Goal: Task Accomplishment & Management: Use online tool/utility

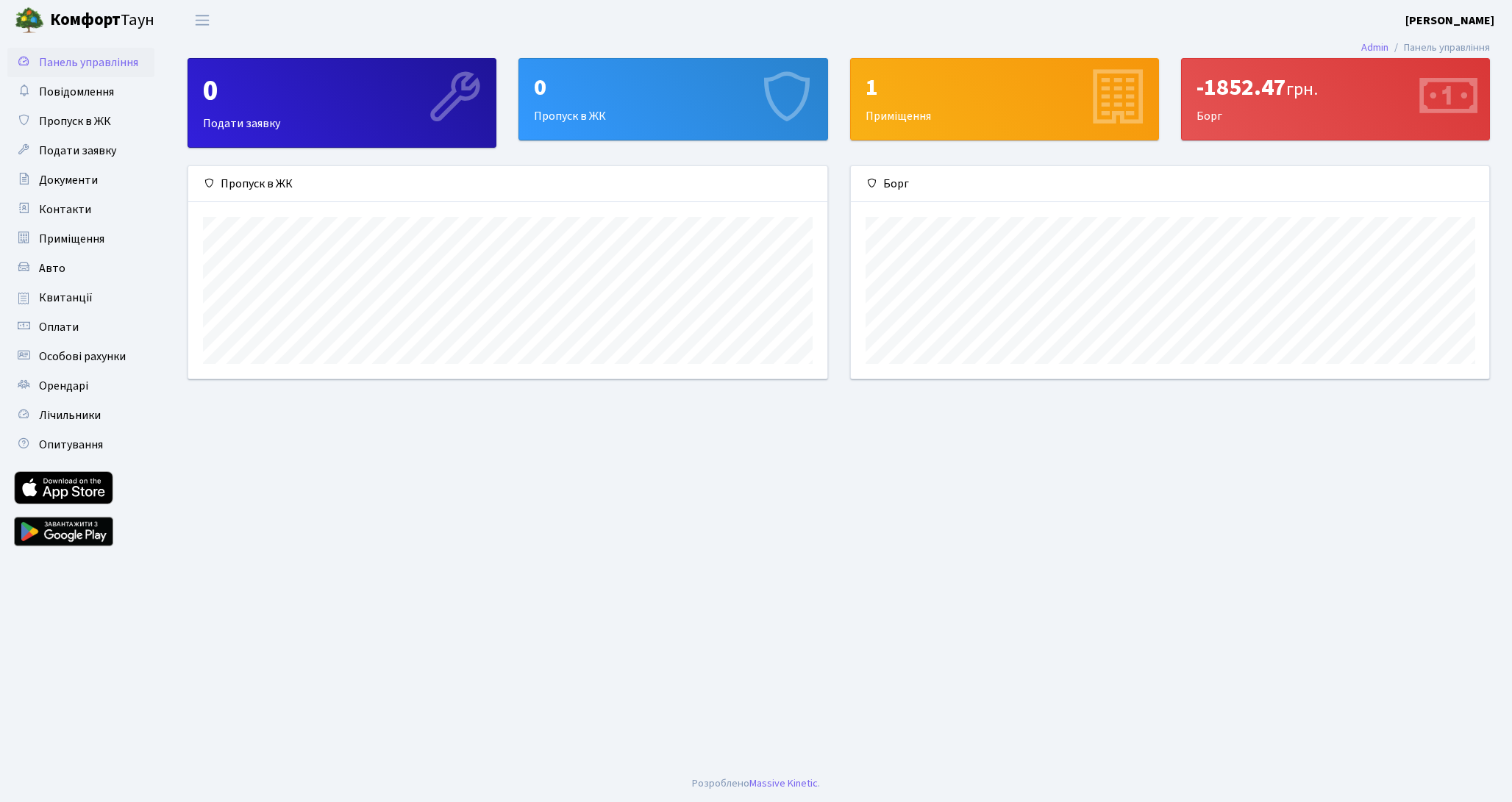
scroll to position [212, 638]
click at [105, 96] on span "Повідомлення" at bounding box center [77, 91] width 75 height 16
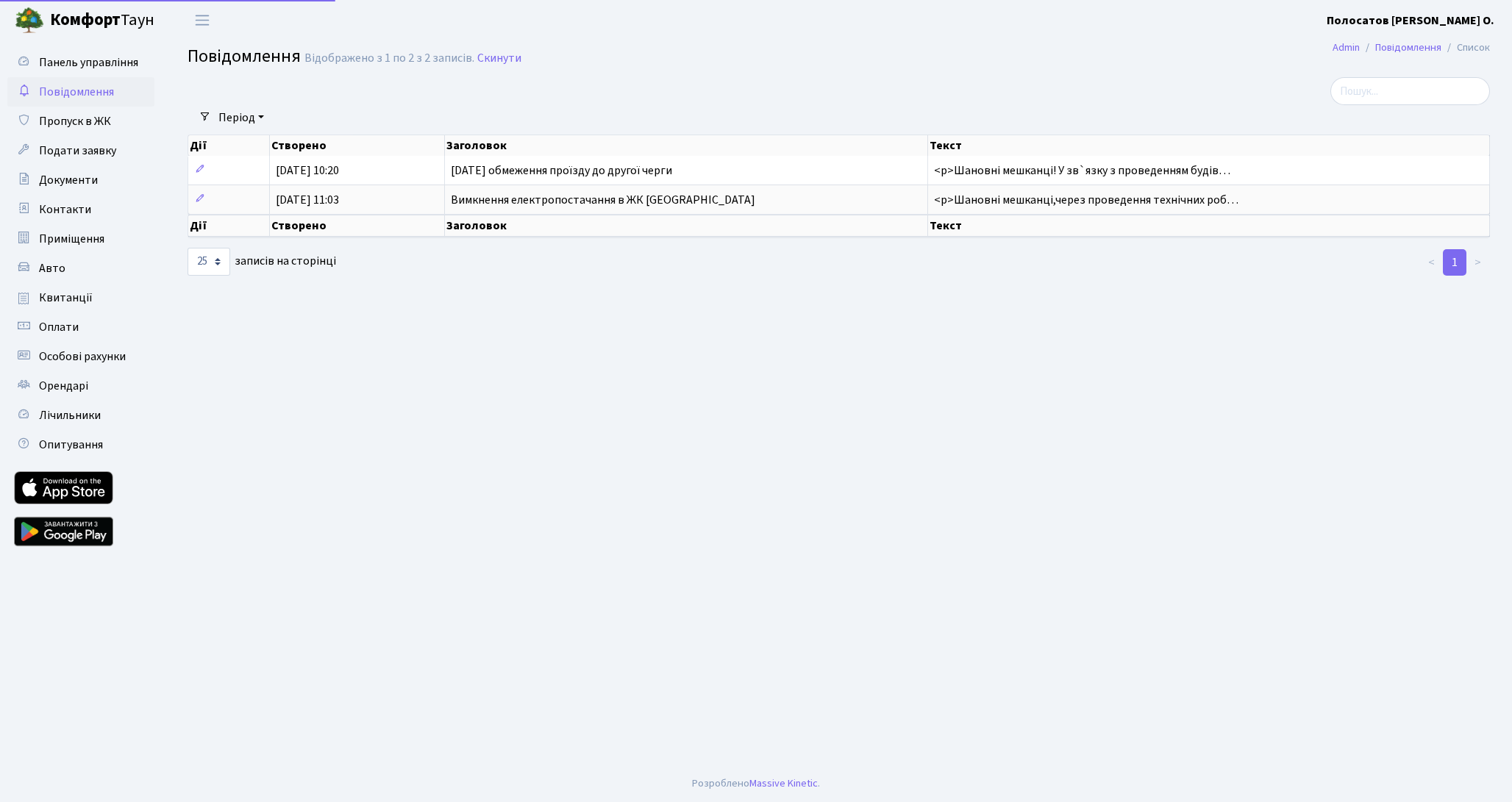
select select "25"
click at [99, 126] on span "Пропуск в ЖК" at bounding box center [75, 120] width 72 height 16
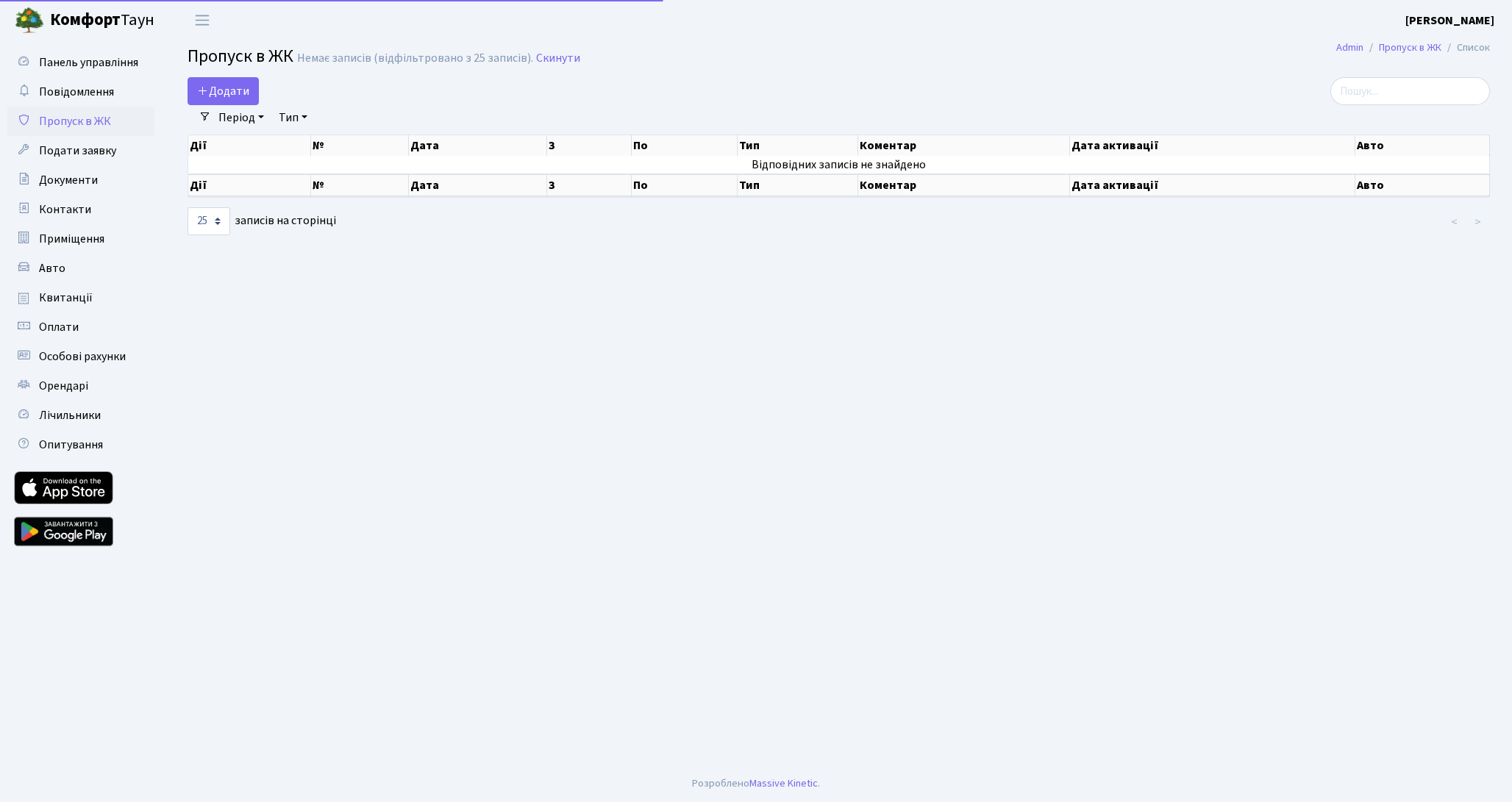
select select "25"
click at [228, 103] on link "Додати" at bounding box center [223, 91] width 71 height 28
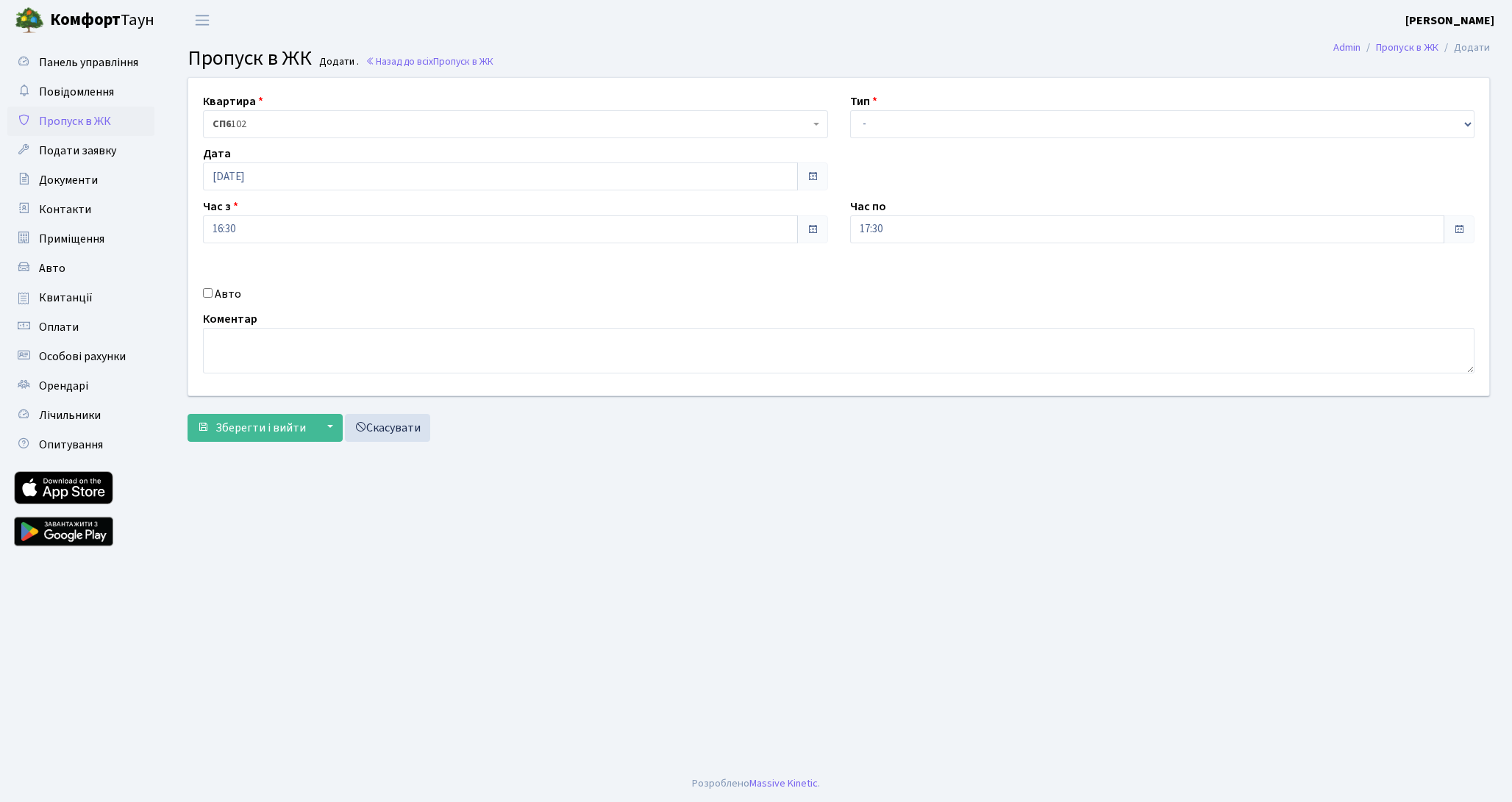
click at [286, 117] on span "СП6 102" at bounding box center [510, 124] width 597 height 15
click at [905, 118] on select "- Доставка Таксі Гості Сервіс" at bounding box center [1162, 124] width 625 height 28
click at [211, 287] on div "Авто" at bounding box center [516, 293] width 647 height 17
click at [209, 291] on input "Авто" at bounding box center [208, 293] width 10 height 10
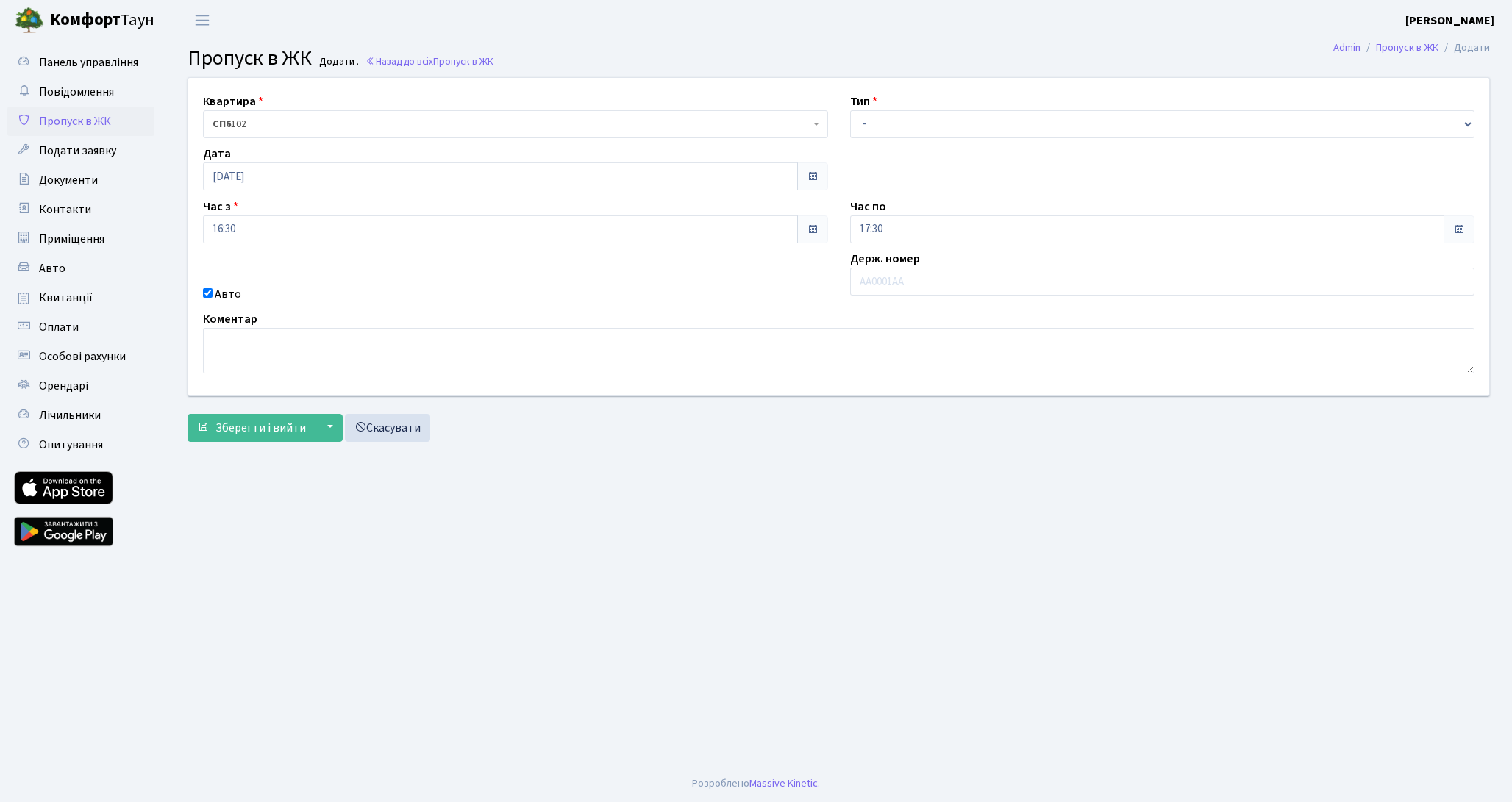
click at [209, 292] on input "Авто" at bounding box center [208, 293] width 10 height 10
checkbox input "false"
click at [73, 154] on span "Подати заявку" at bounding box center [78, 150] width 78 height 16
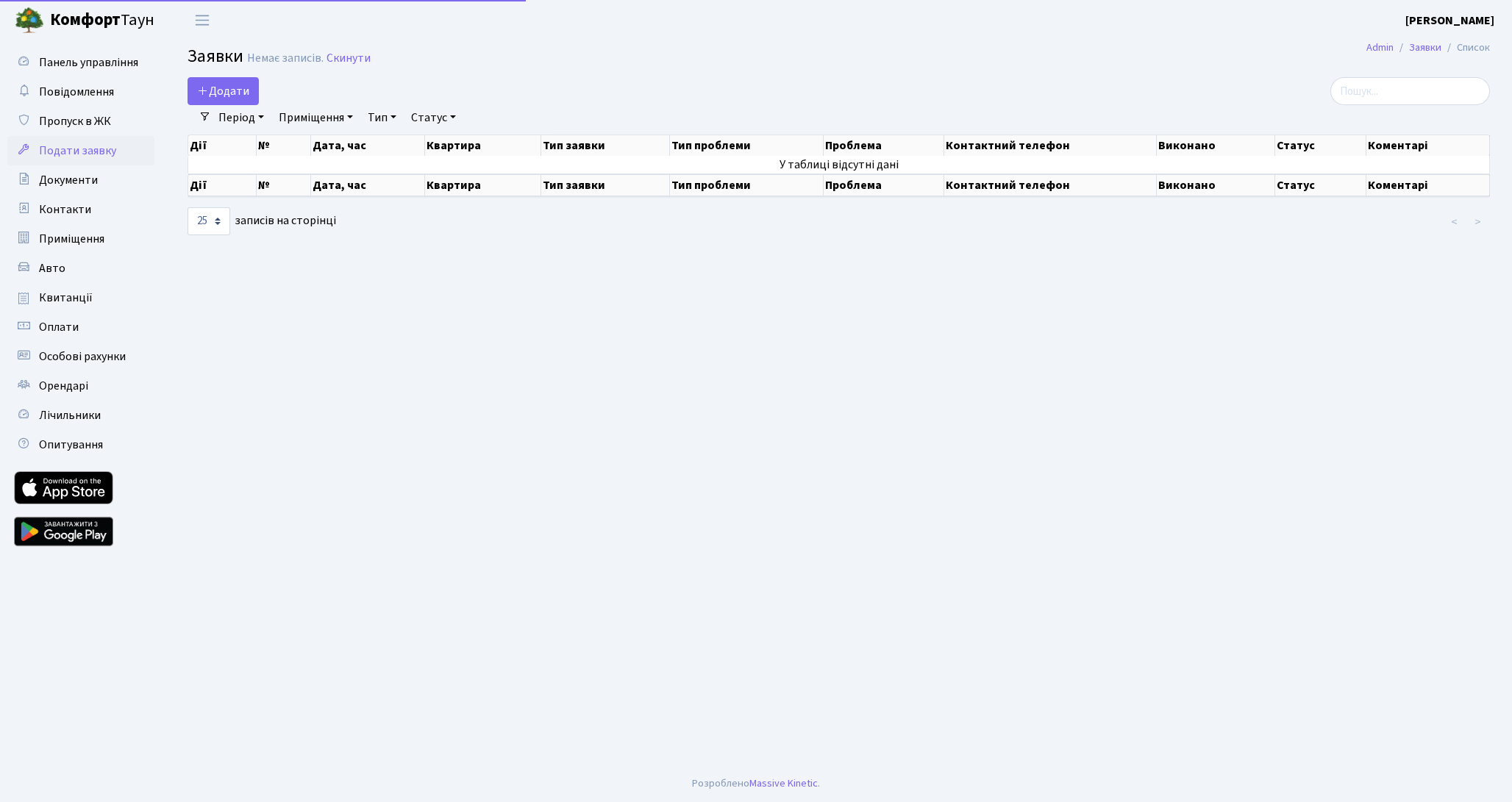
select select "25"
click at [79, 179] on span "Документи" at bounding box center [68, 180] width 59 height 16
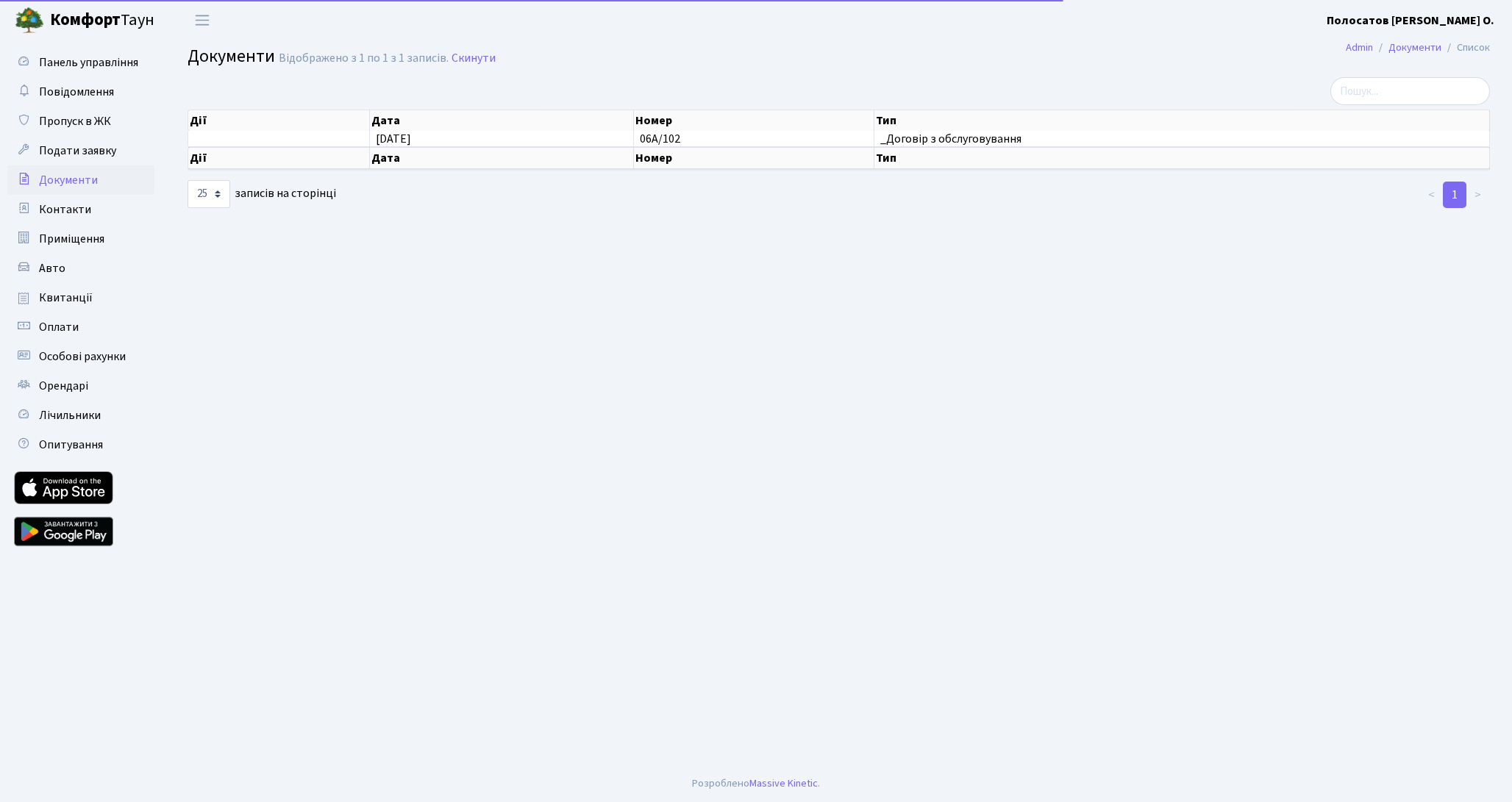
select select "25"
click at [80, 210] on span "Контакти" at bounding box center [65, 209] width 52 height 16
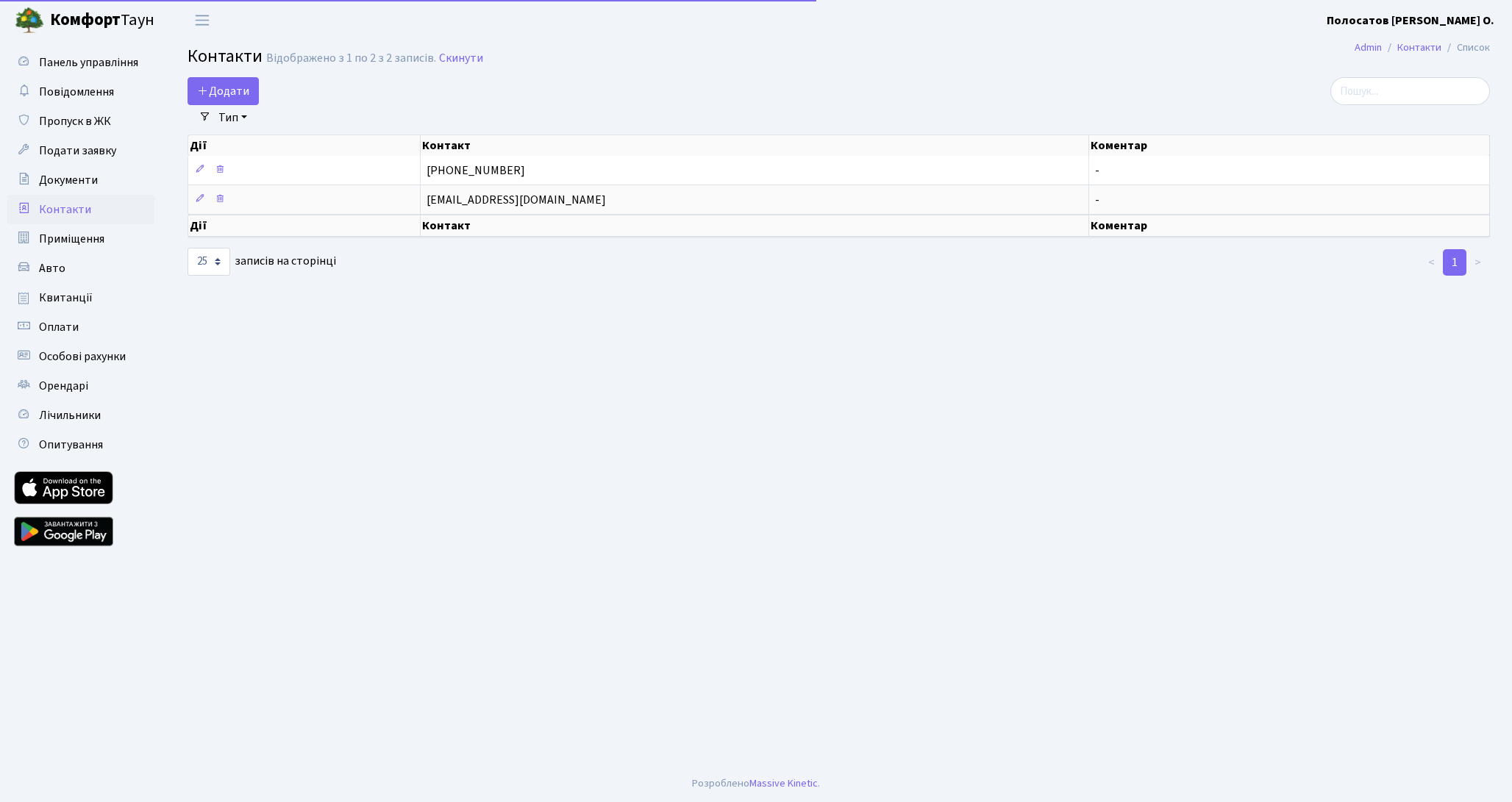
select select "25"
click at [83, 235] on span "Приміщення" at bounding box center [71, 238] width 65 height 16
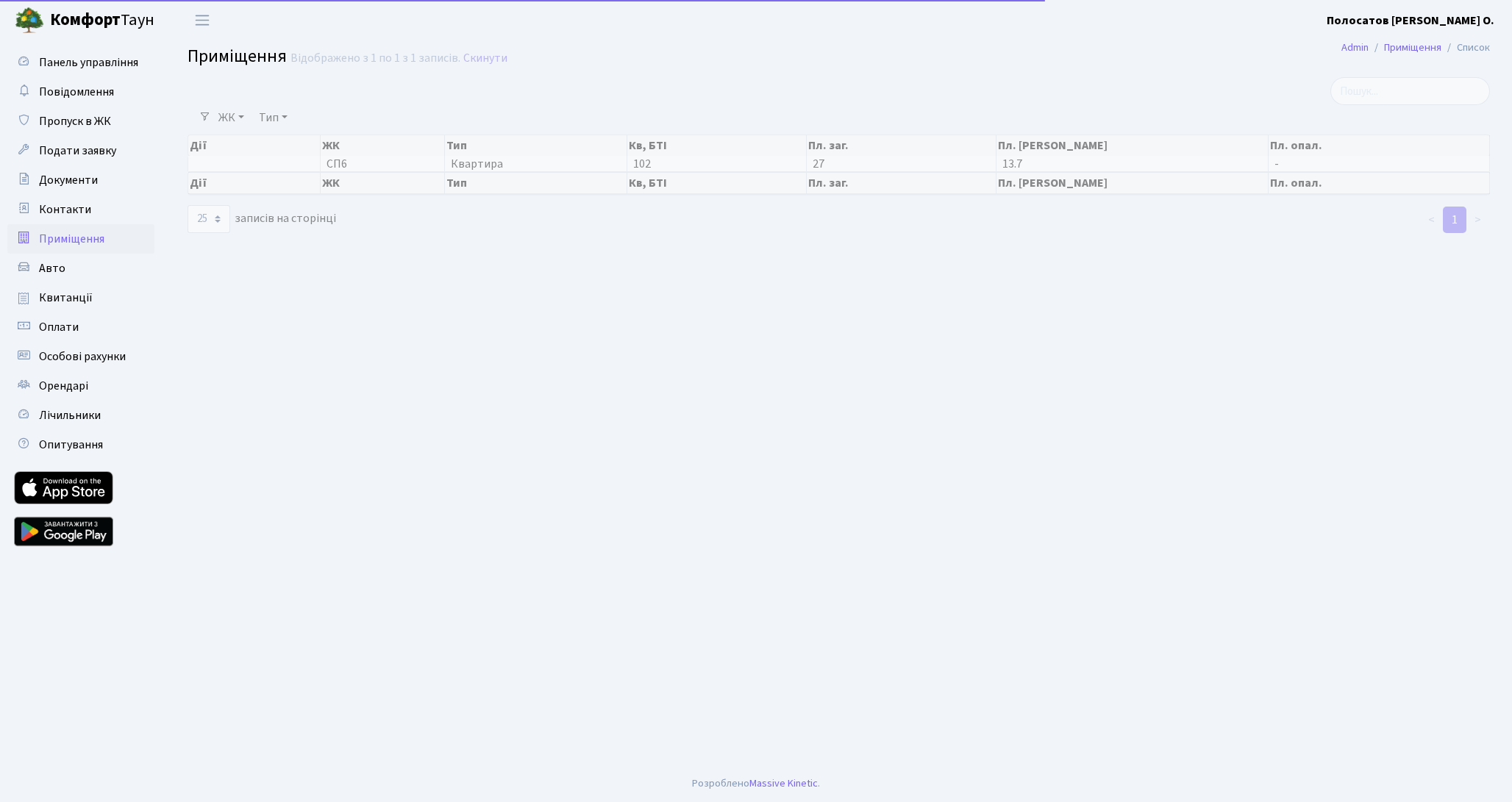
select select "25"
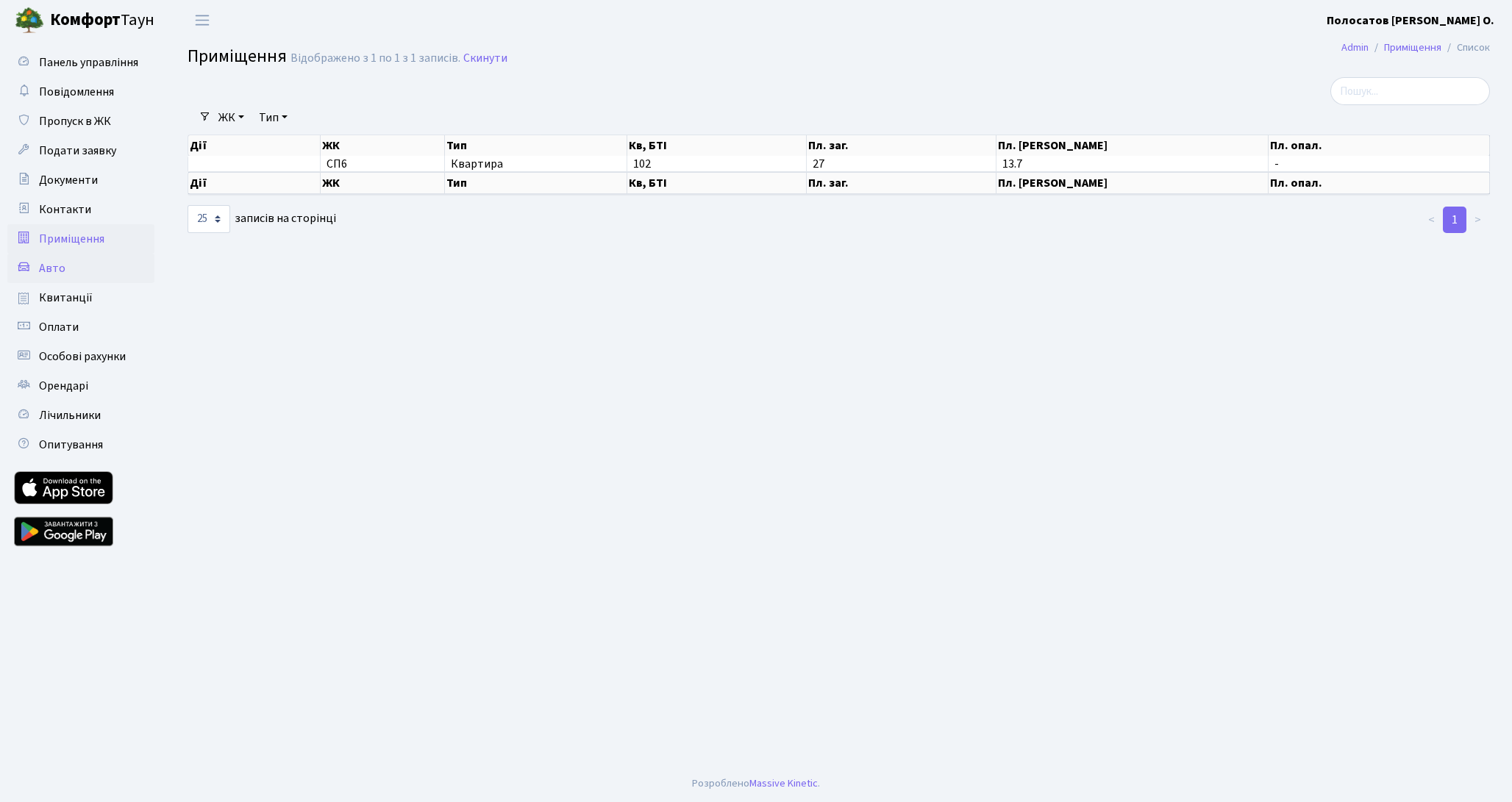
click at [80, 263] on link "Авто" at bounding box center [81, 268] width 147 height 29
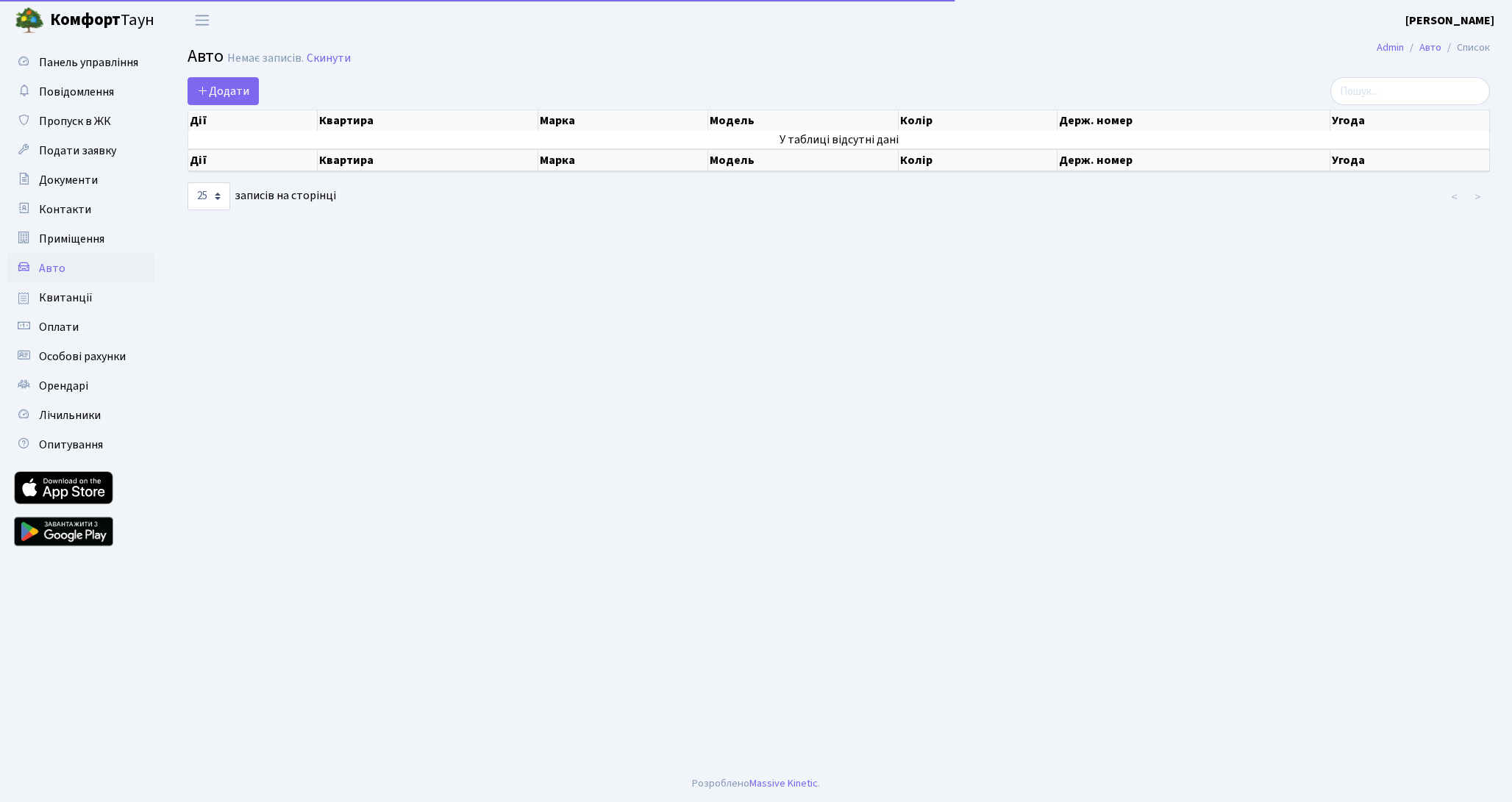
select select "25"
click at [214, 97] on span "Додати" at bounding box center [223, 90] width 52 height 16
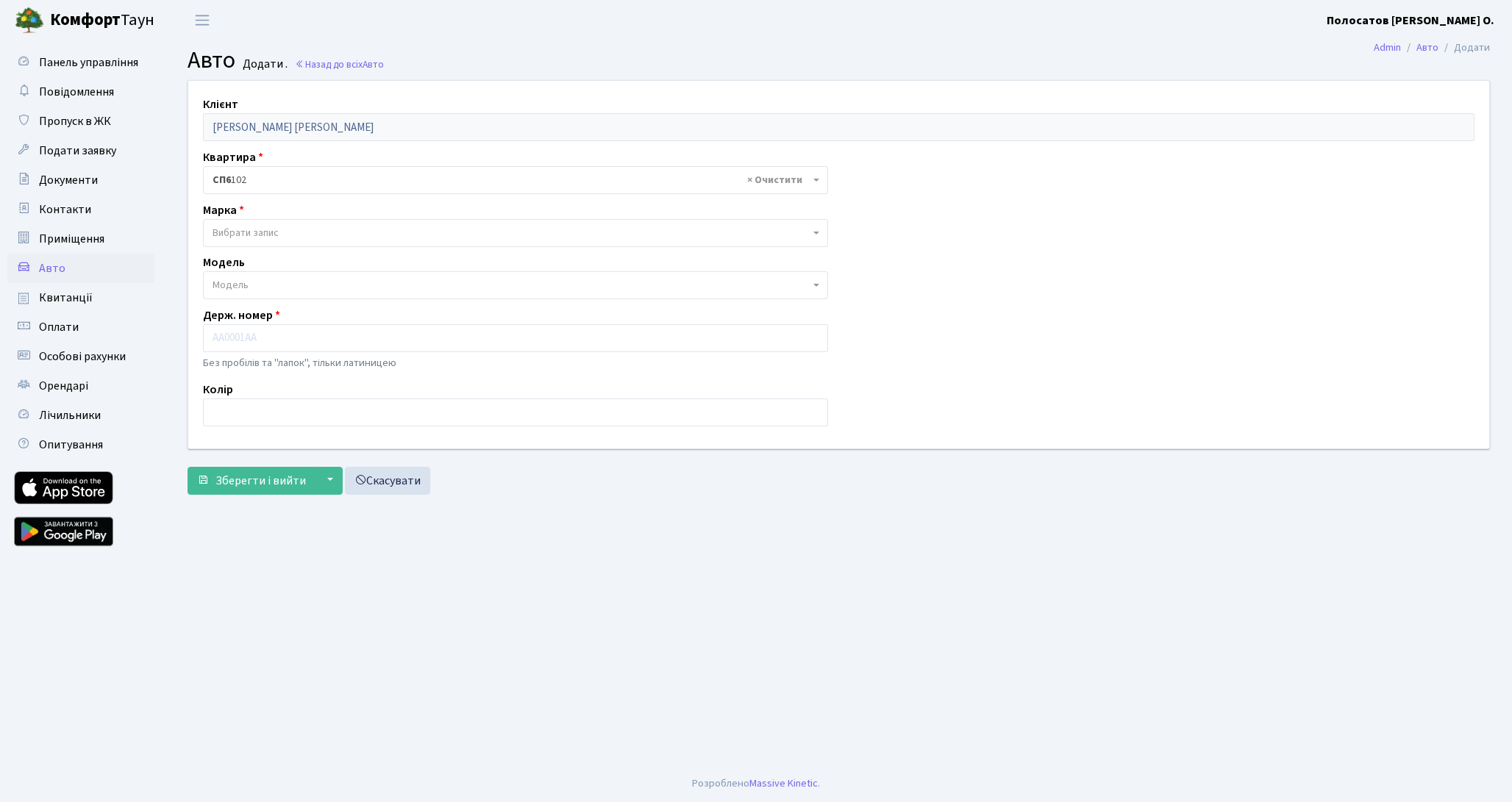
click at [300, 228] on span "Вибрати запис" at bounding box center [510, 233] width 597 height 15
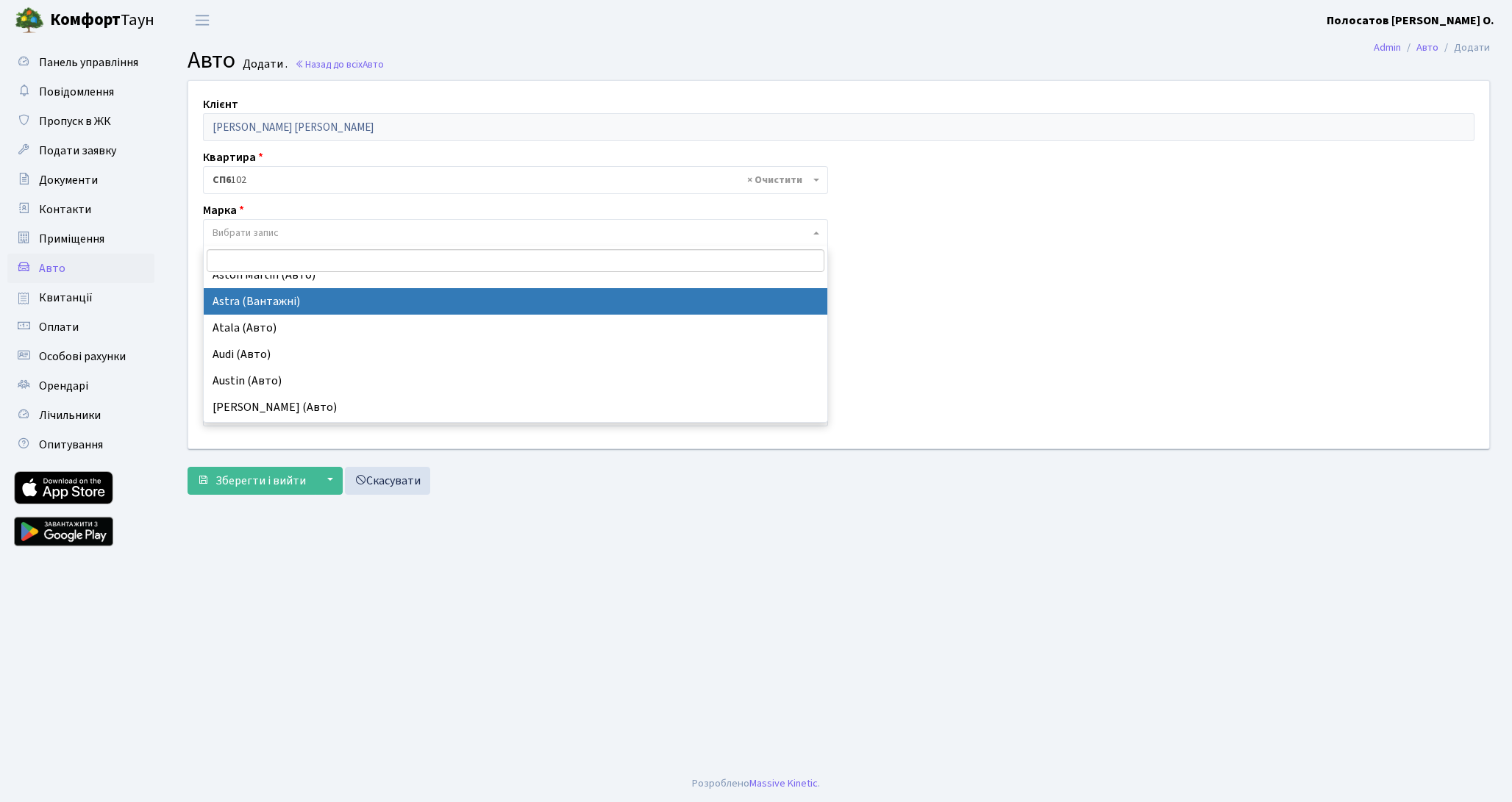
scroll to position [734, 0]
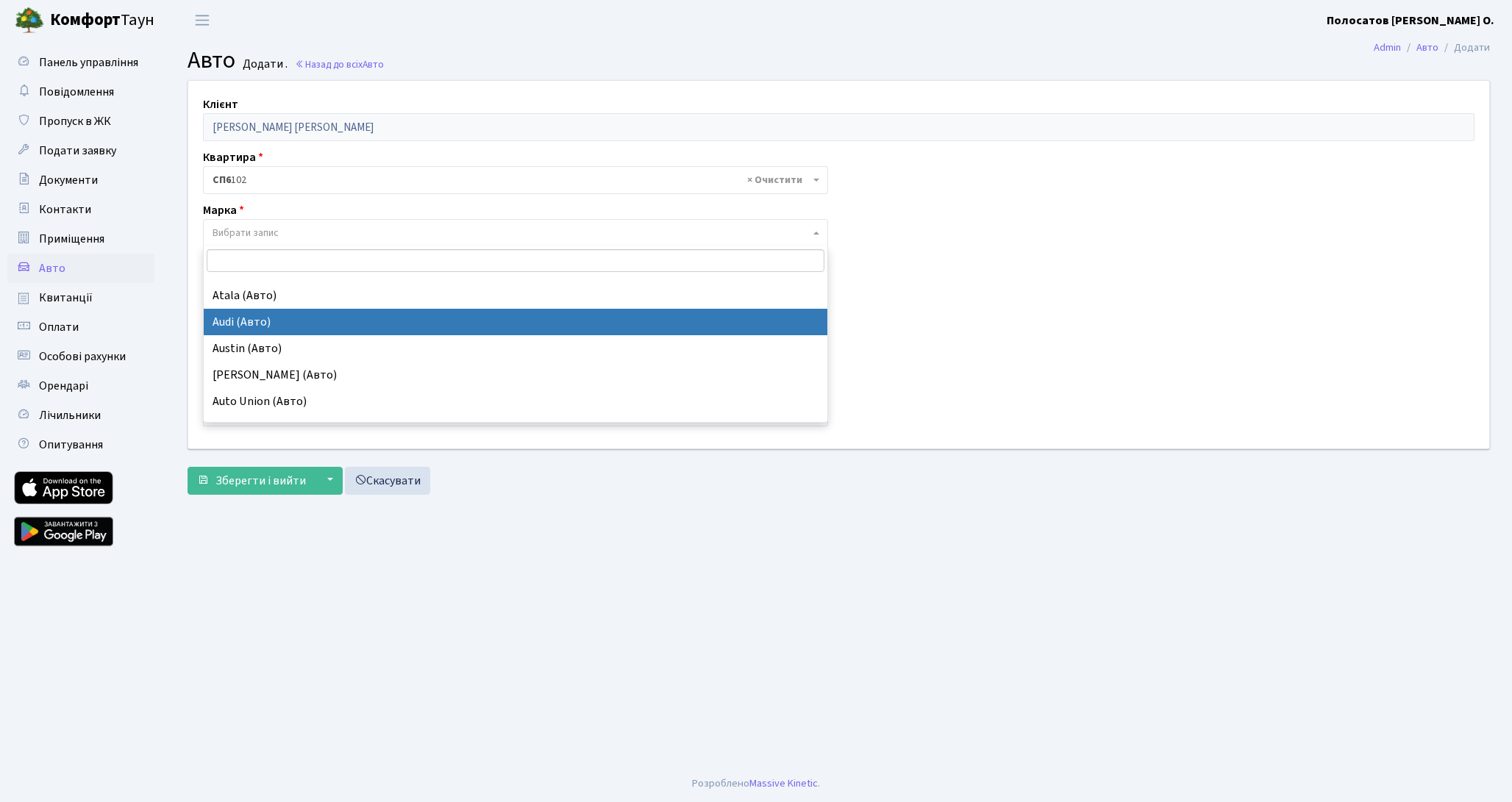
select select "13"
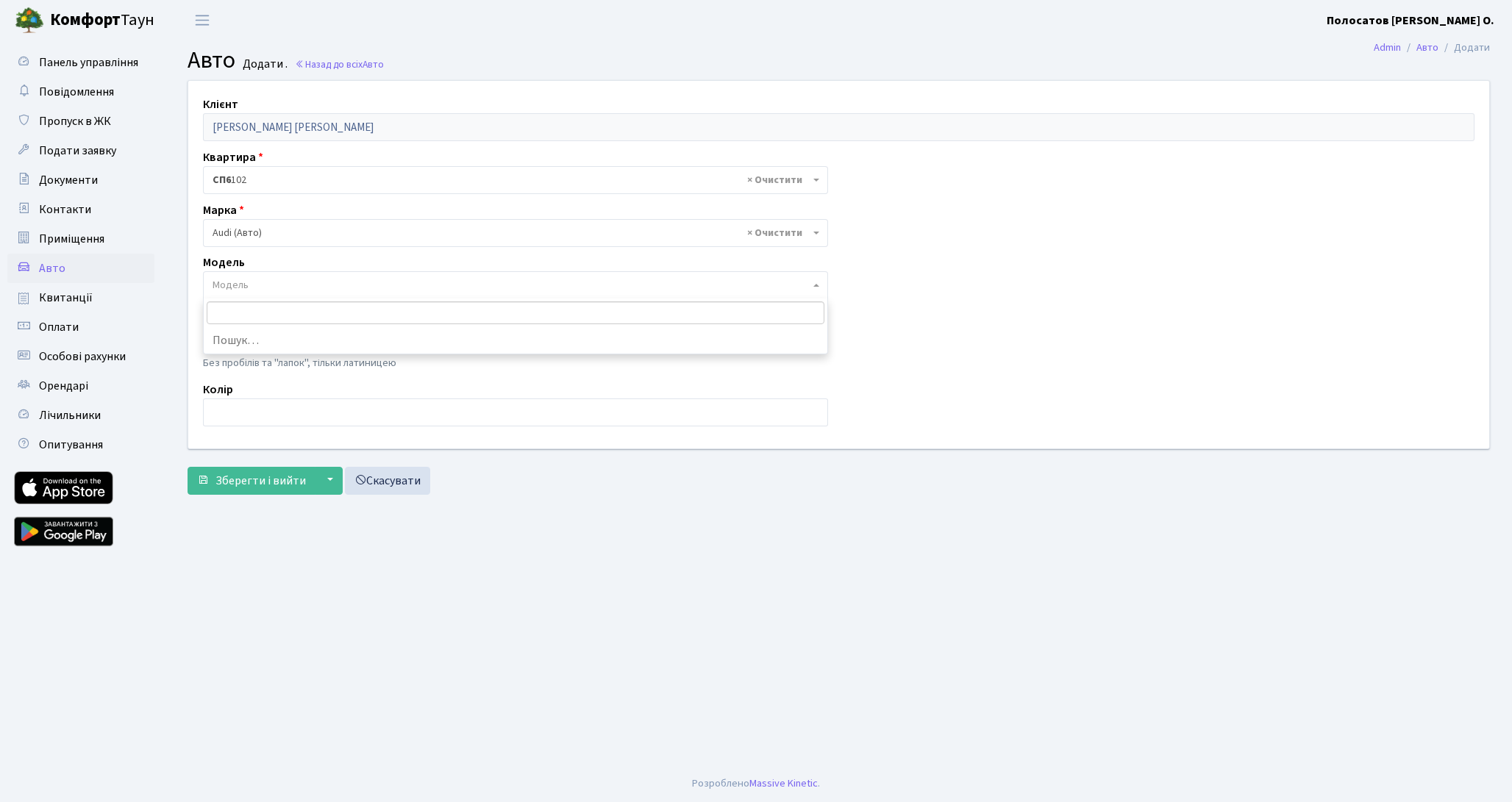
click at [257, 289] on span "Модель" at bounding box center [510, 285] width 597 height 15
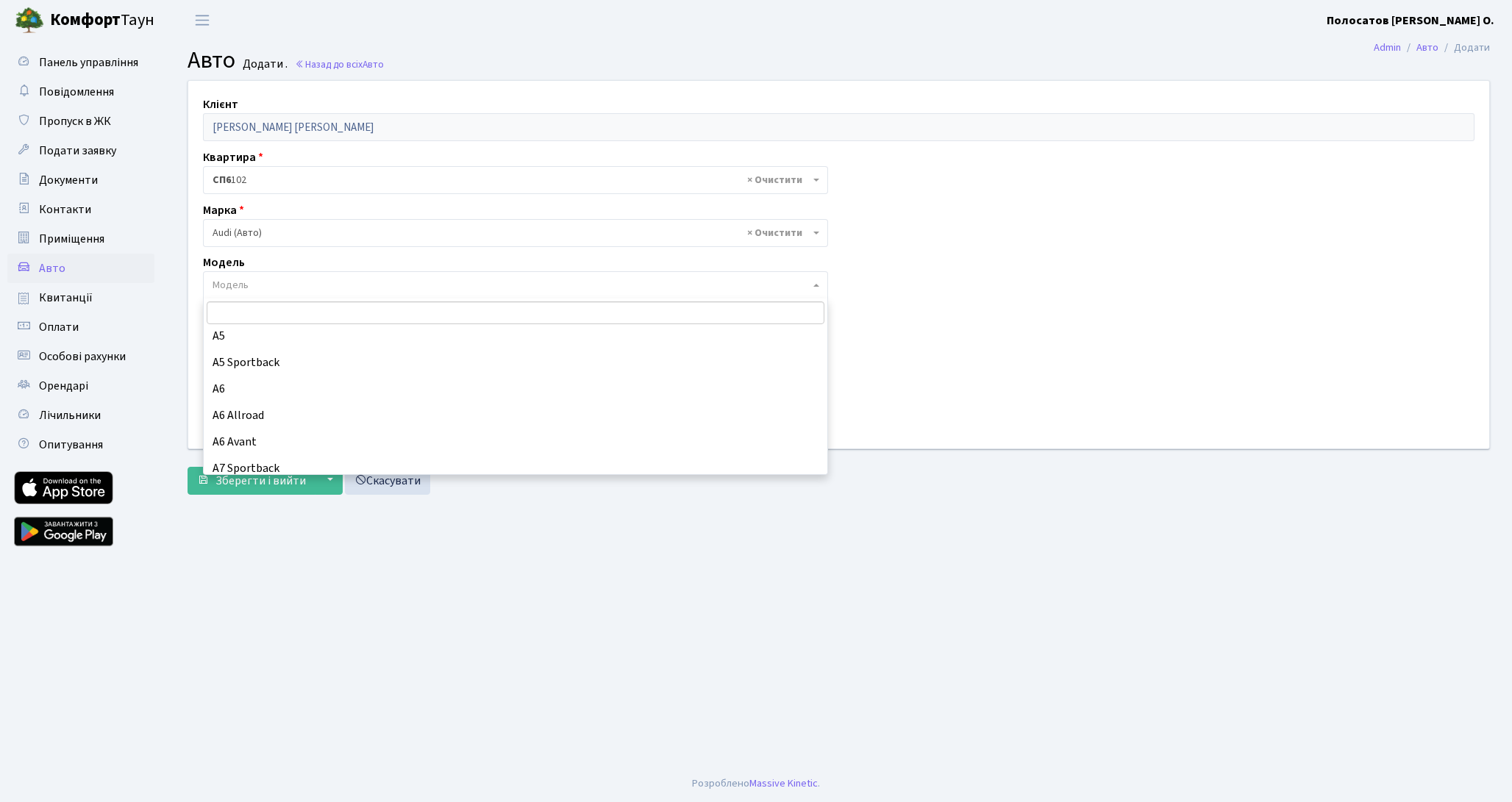
scroll to position [588, 0]
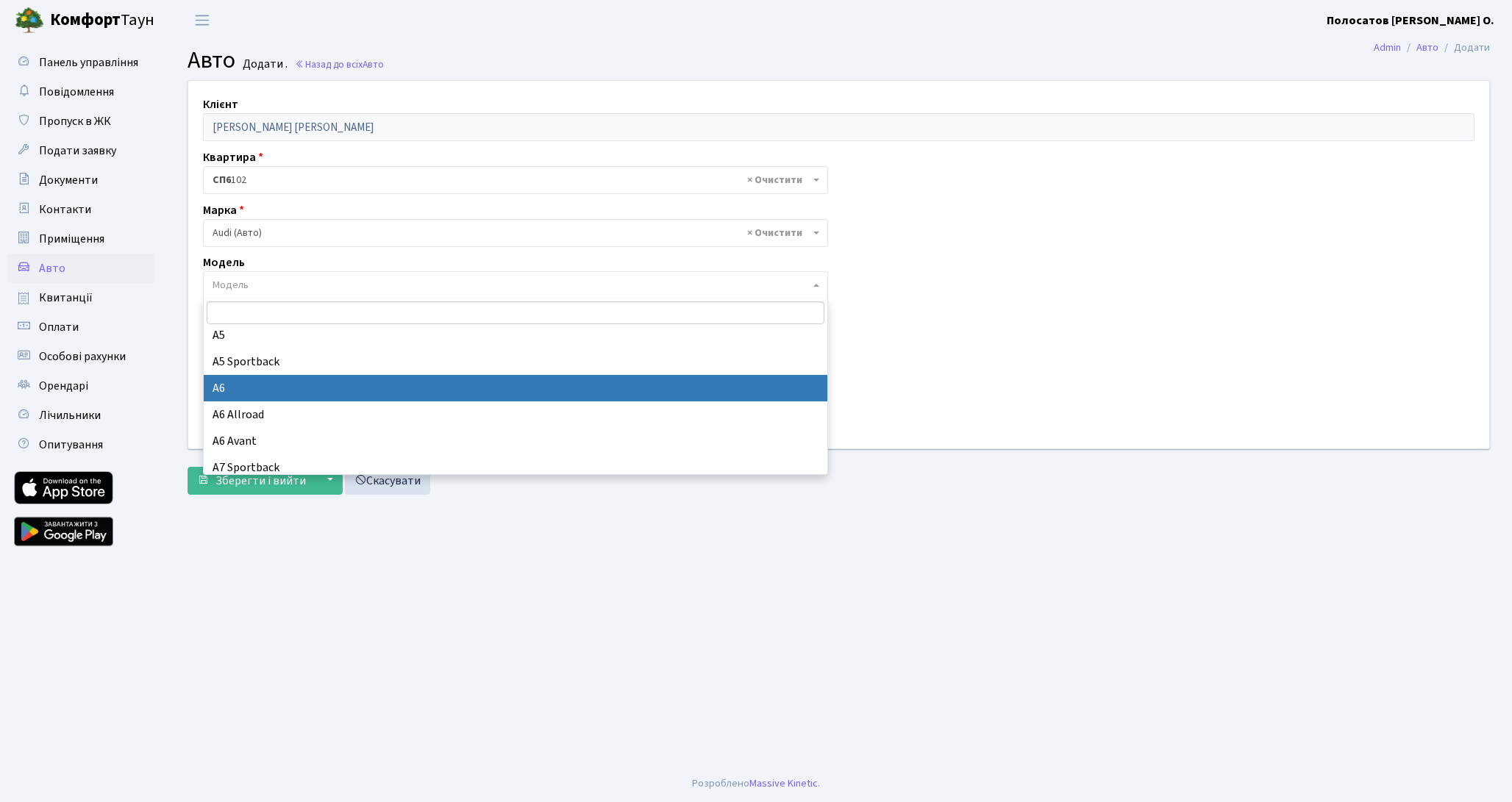
select select "160"
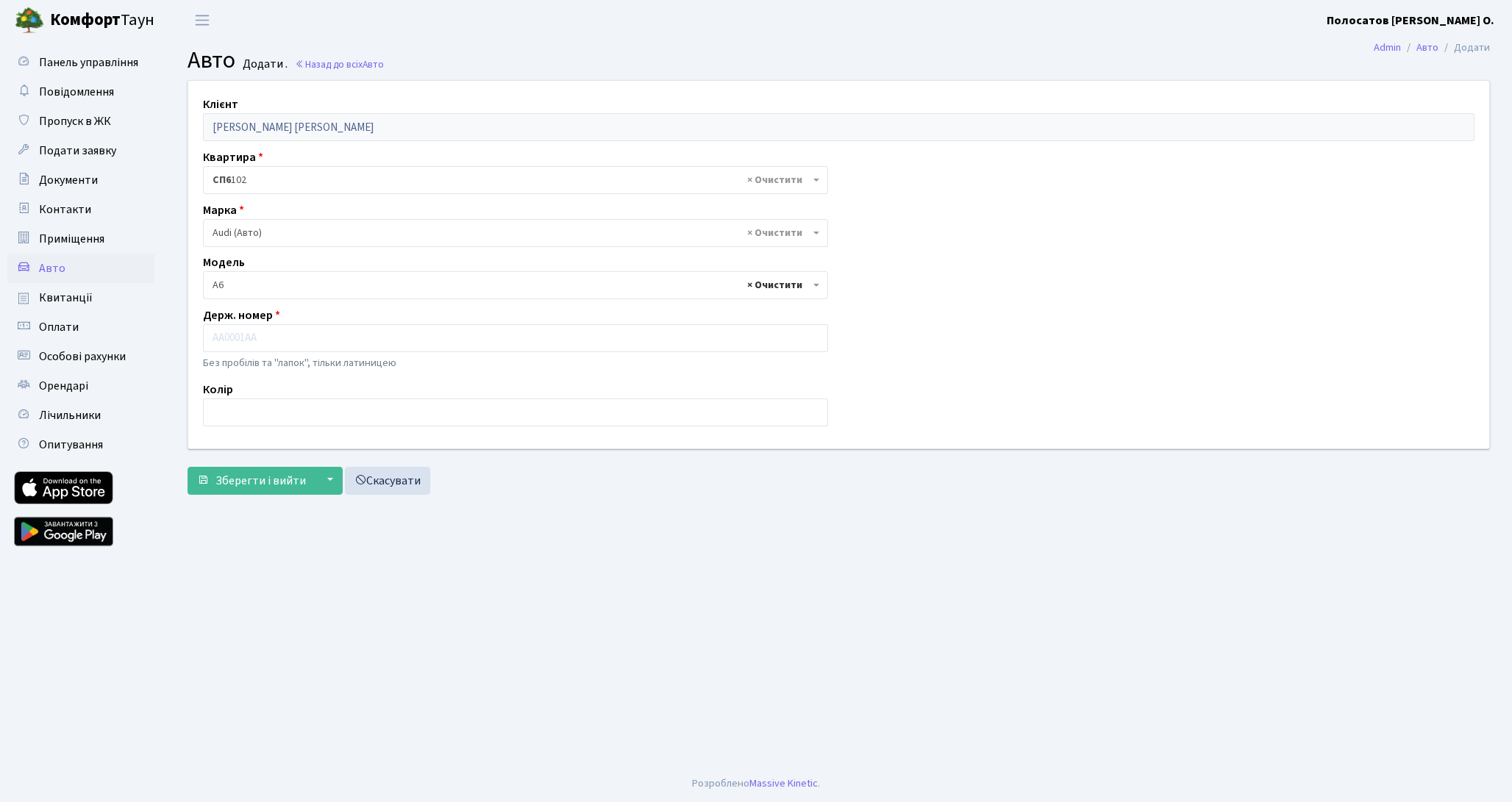
select select
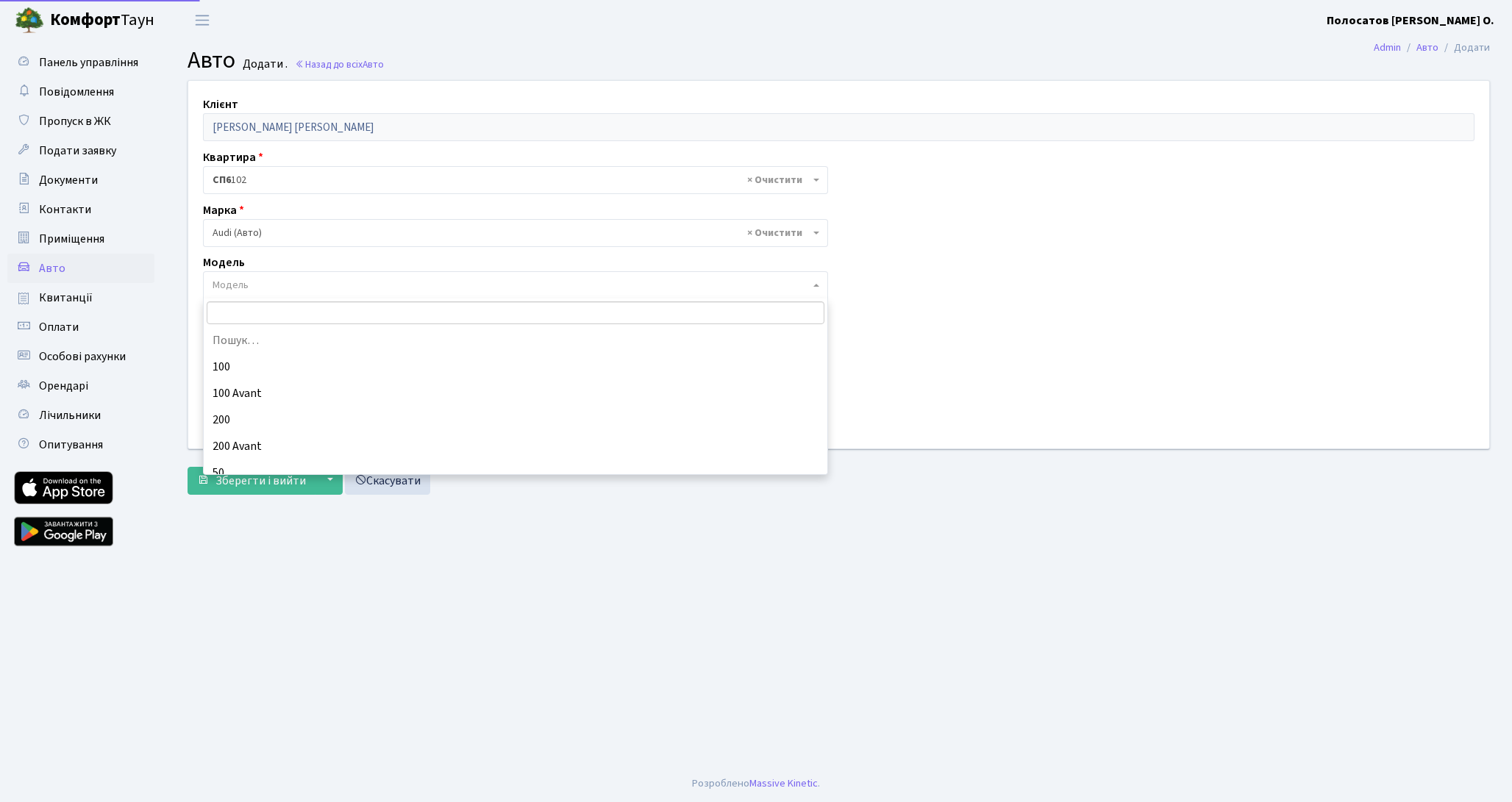
scroll to position [0, 0]
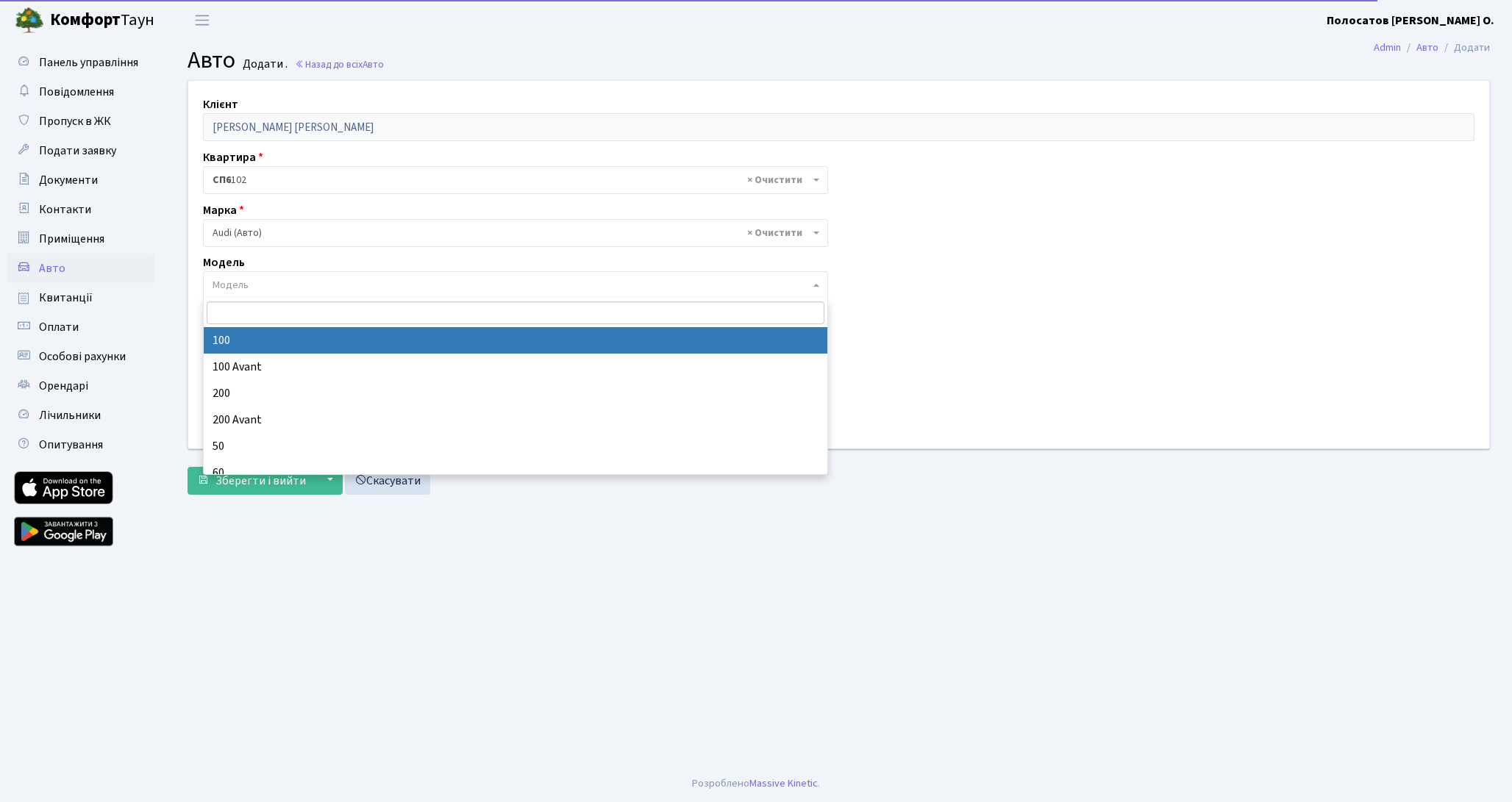
click at [931, 279] on div "Клієнт [PERSON_NAME] [PERSON_NAME] Квартира - <b>СП6</b>&nbsp;&nbsp;&nbsp;102 ×…" at bounding box center [838, 264] width 1323 height 367
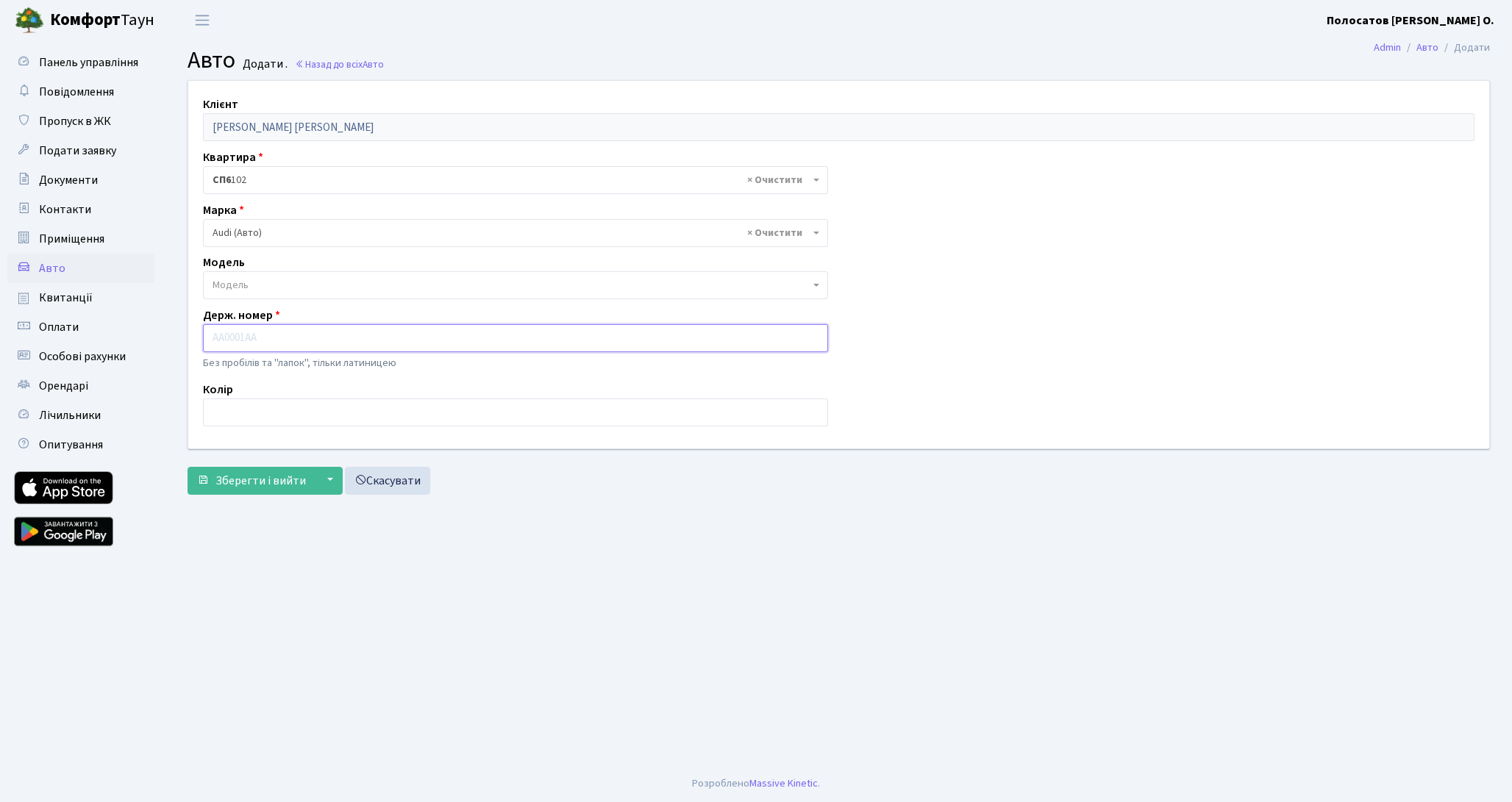
click at [266, 345] on input "text" at bounding box center [516, 338] width 625 height 28
type input "AE6446KA"
click at [464, 444] on div "Клієнт [PERSON_NAME] [PERSON_NAME] Квартира - <b>СП6</b>&nbsp;&nbsp;&nbsp;102 ×…" at bounding box center [838, 264] width 1323 height 367
click at [330, 478] on button "▼" at bounding box center [328, 480] width 28 height 28
click at [264, 482] on span "Зберегти і вийти" at bounding box center [260, 480] width 90 height 16
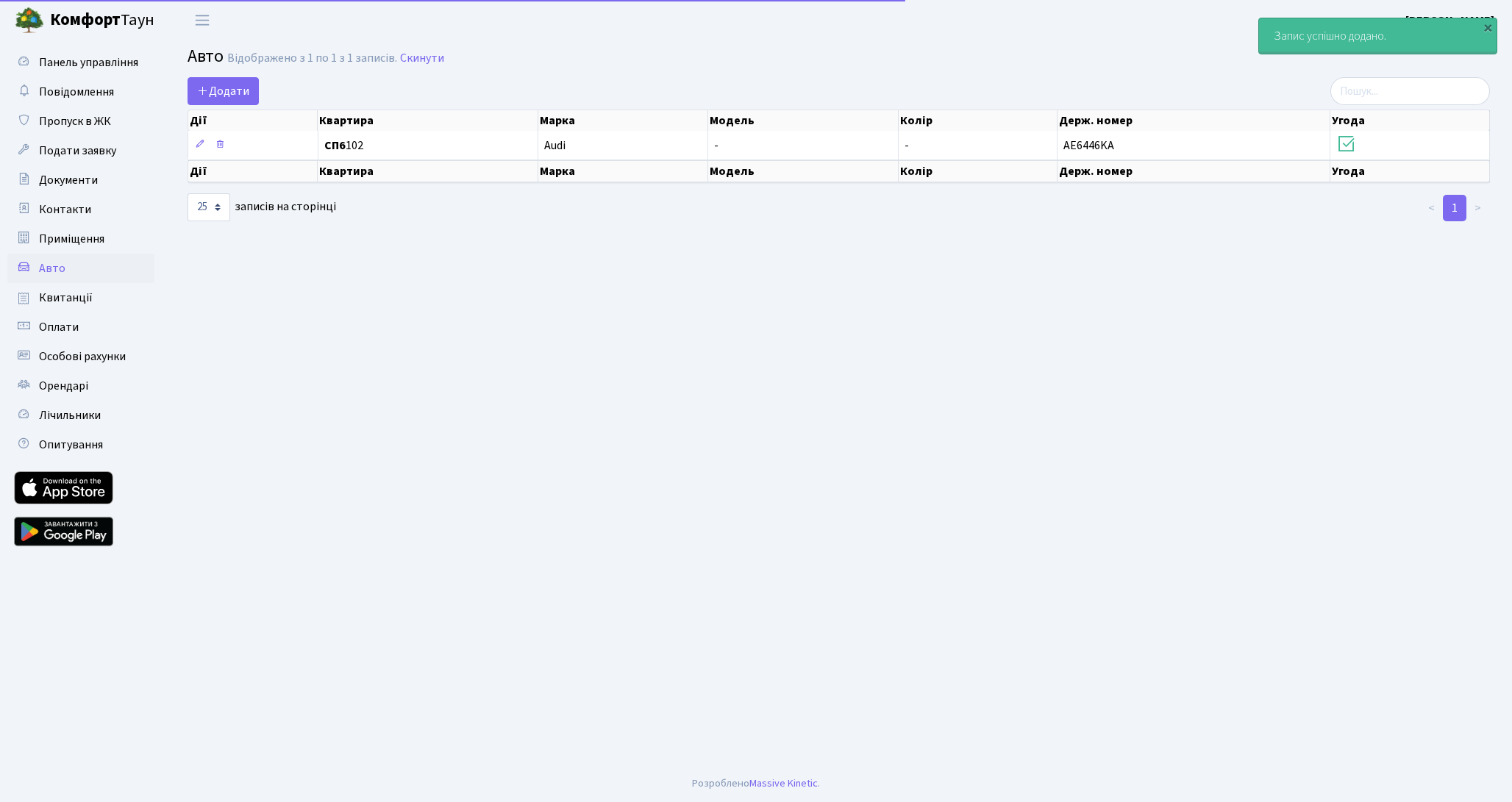
select select "25"
click at [1489, 26] on div "×" at bounding box center [1488, 27] width 15 height 15
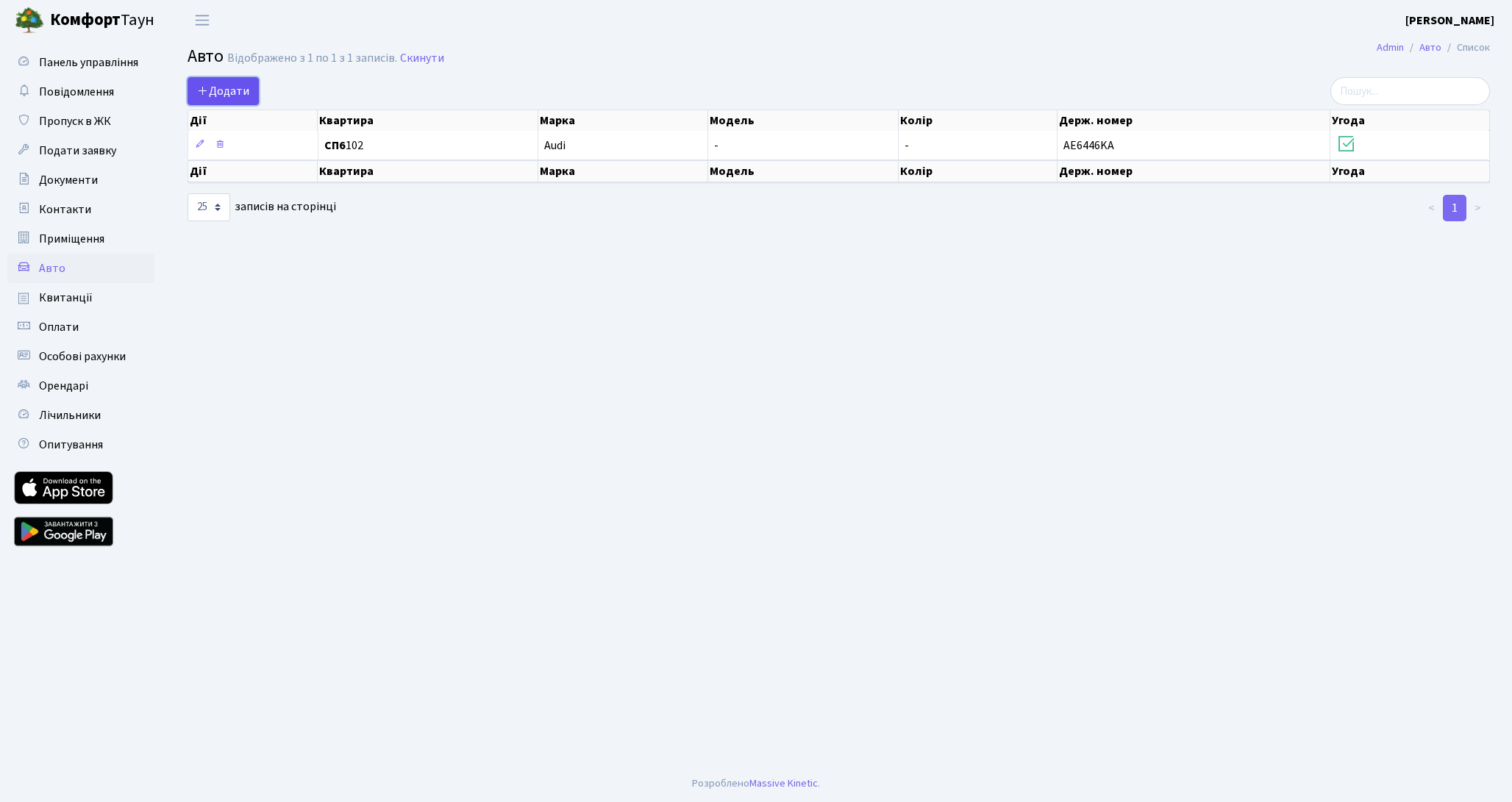
click at [235, 92] on span "Додати" at bounding box center [223, 90] width 52 height 16
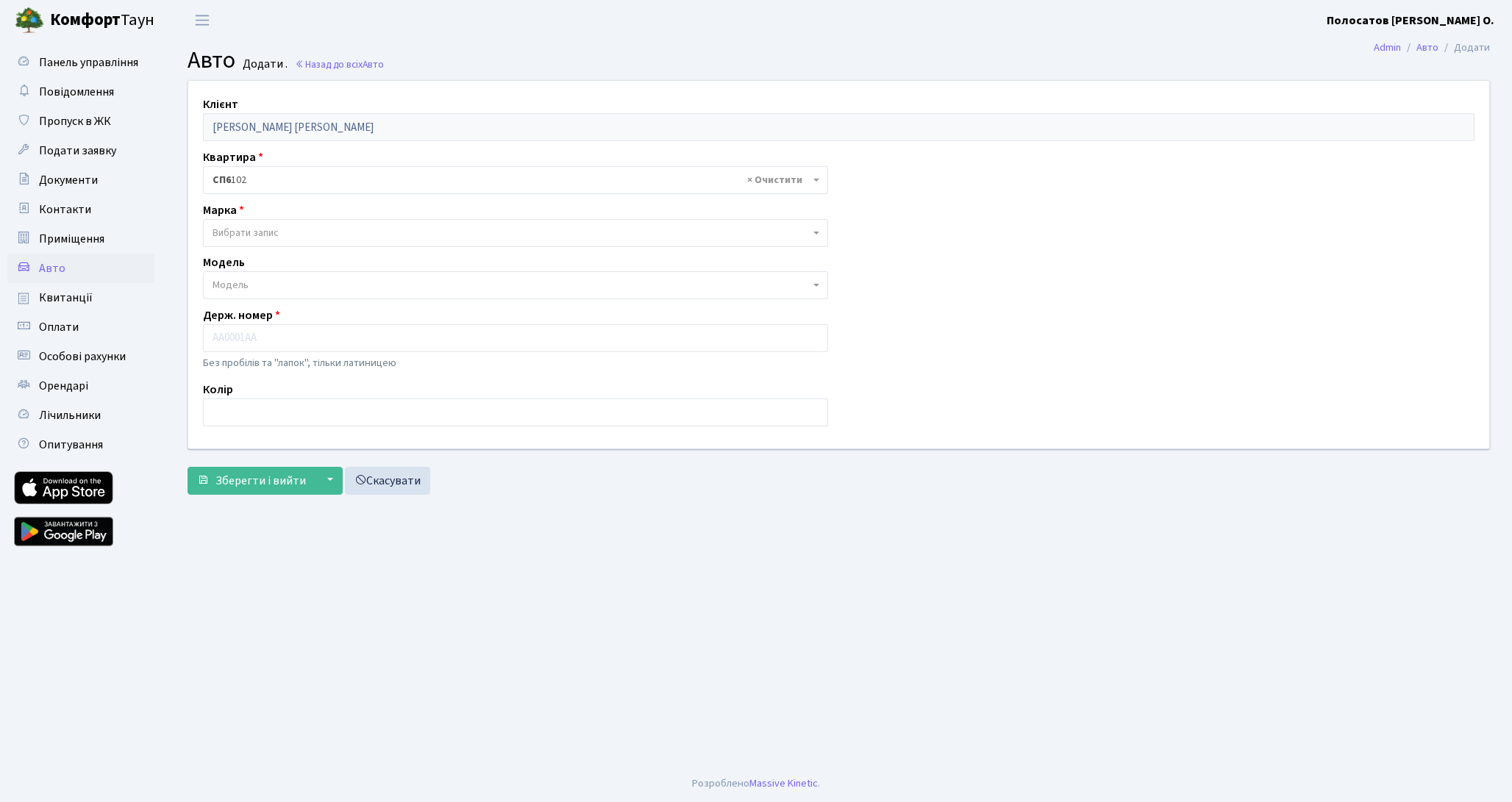
click at [273, 175] on span "× СП6 102" at bounding box center [510, 181] width 597 height 15
click at [522, 71] on h2 "Авто Додати . Назад до всіх Авто" at bounding box center [838, 60] width 1302 height 28
click at [330, 181] on span "Вибрати запис" at bounding box center [510, 181] width 597 height 15
click at [319, 180] on span "Вибрати запис" at bounding box center [510, 181] width 597 height 15
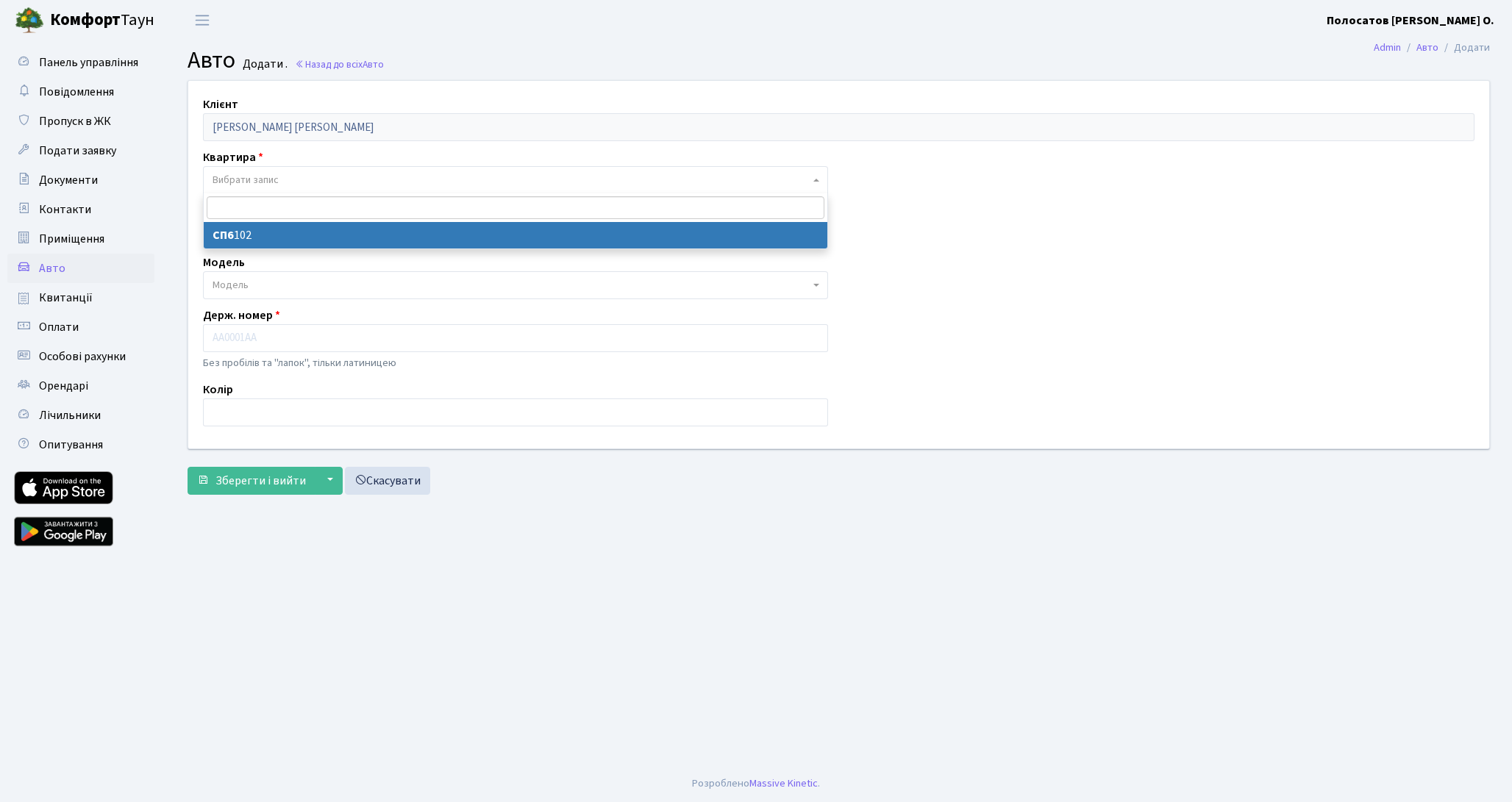
select select "37000"
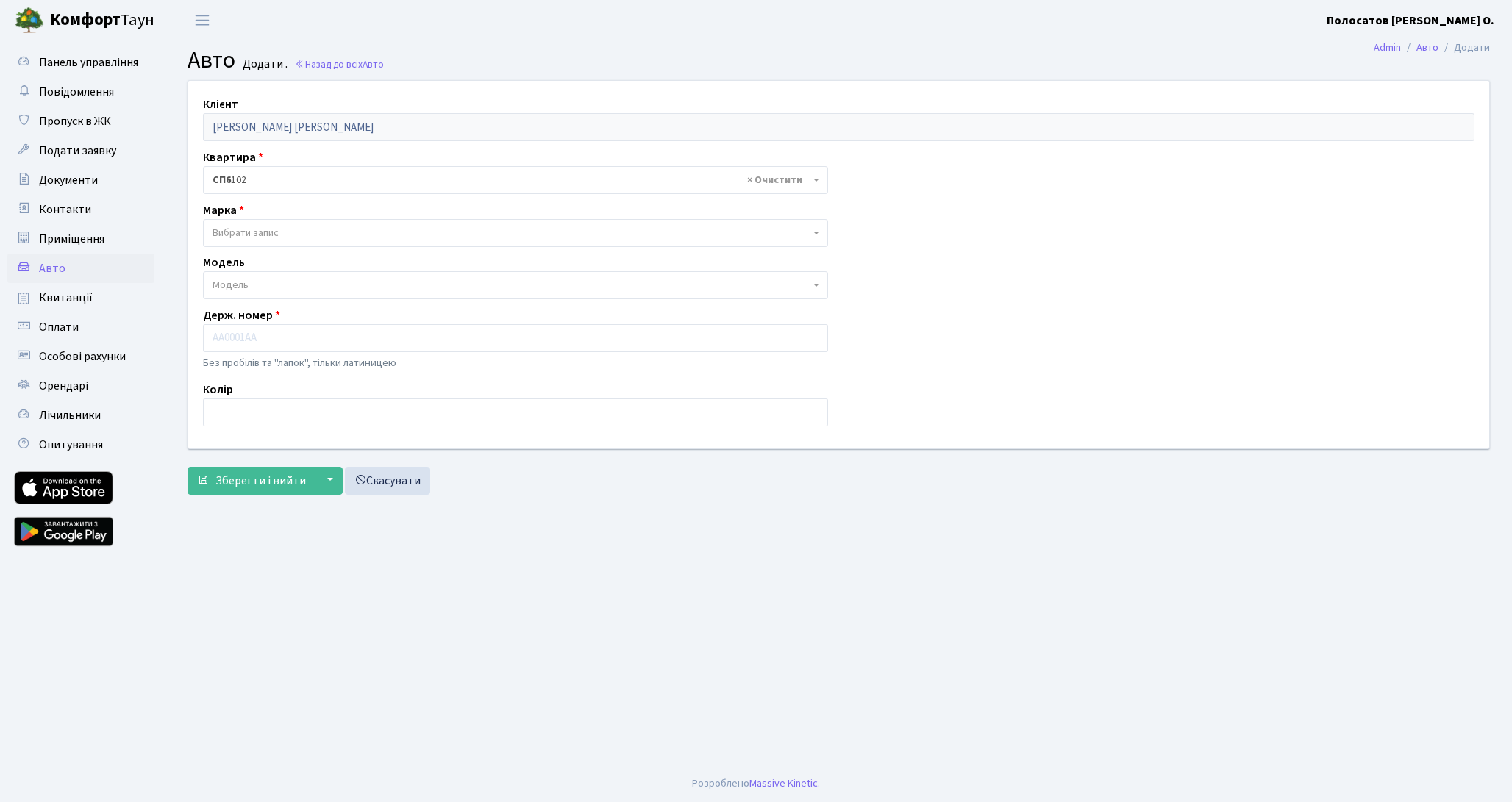
click at [290, 238] on span "Вибрати запис" at bounding box center [510, 233] width 597 height 15
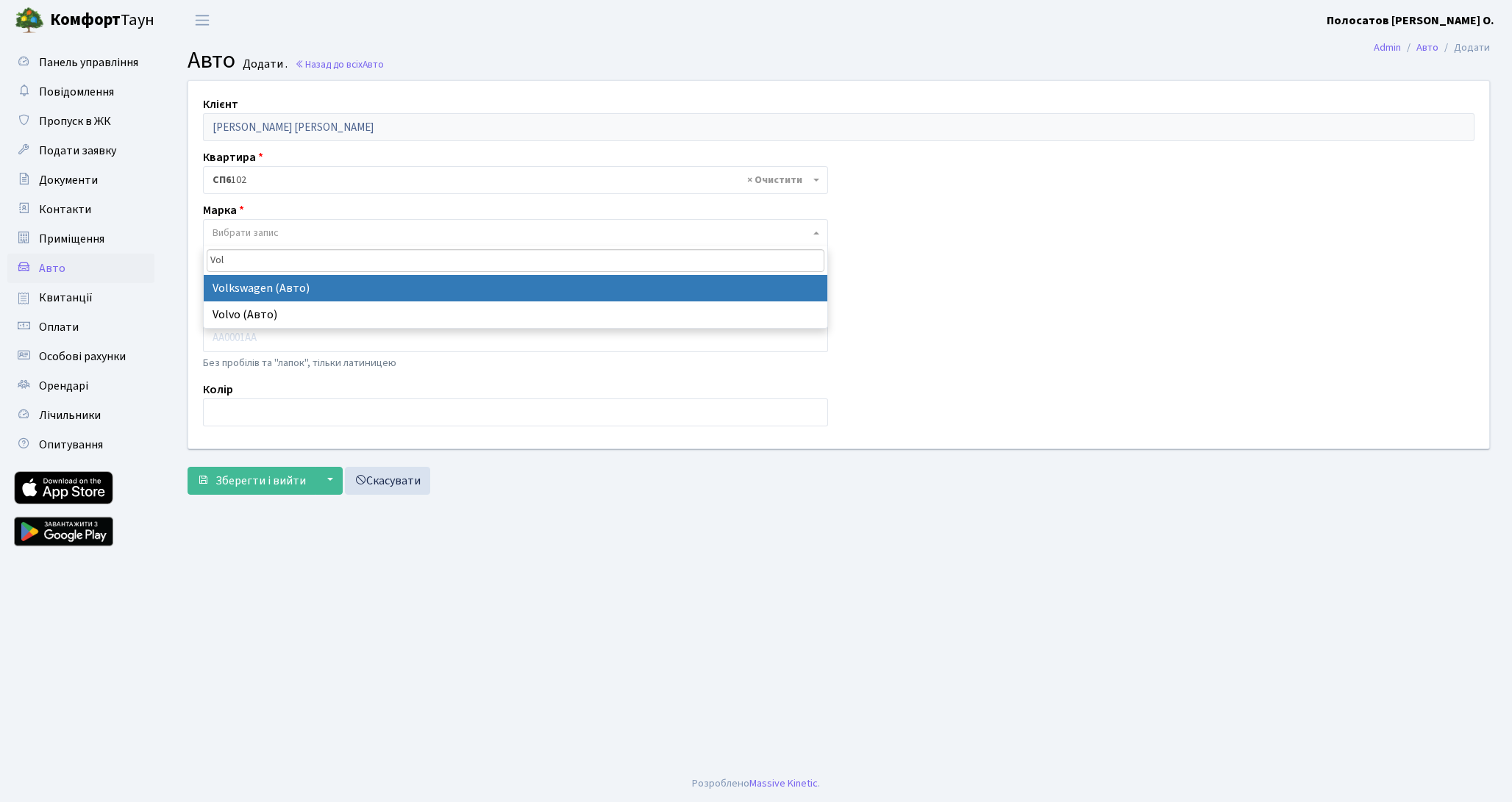
type input "Vol"
select select "134"
select select
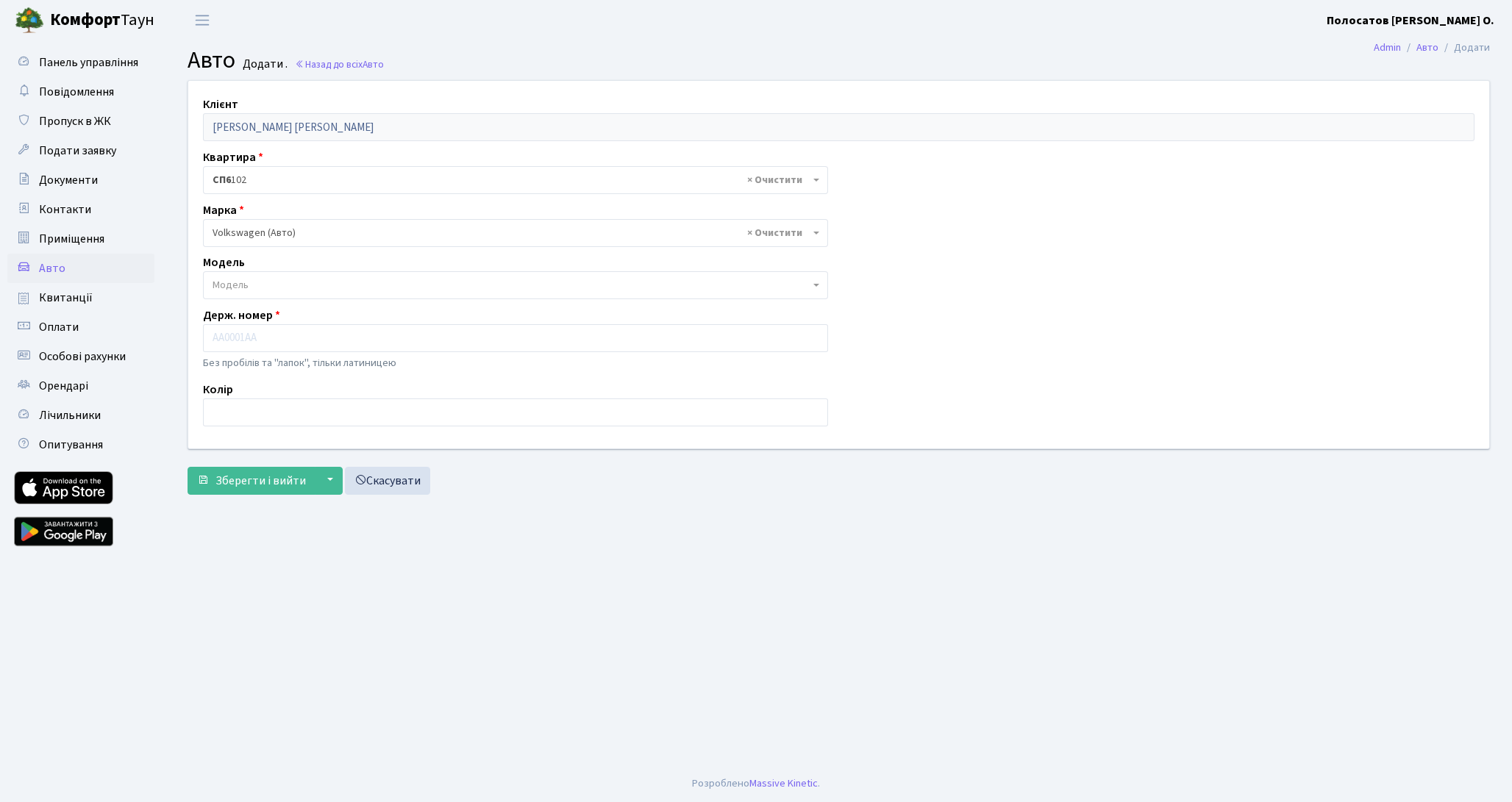
click at [289, 287] on span "Модель" at bounding box center [510, 285] width 597 height 15
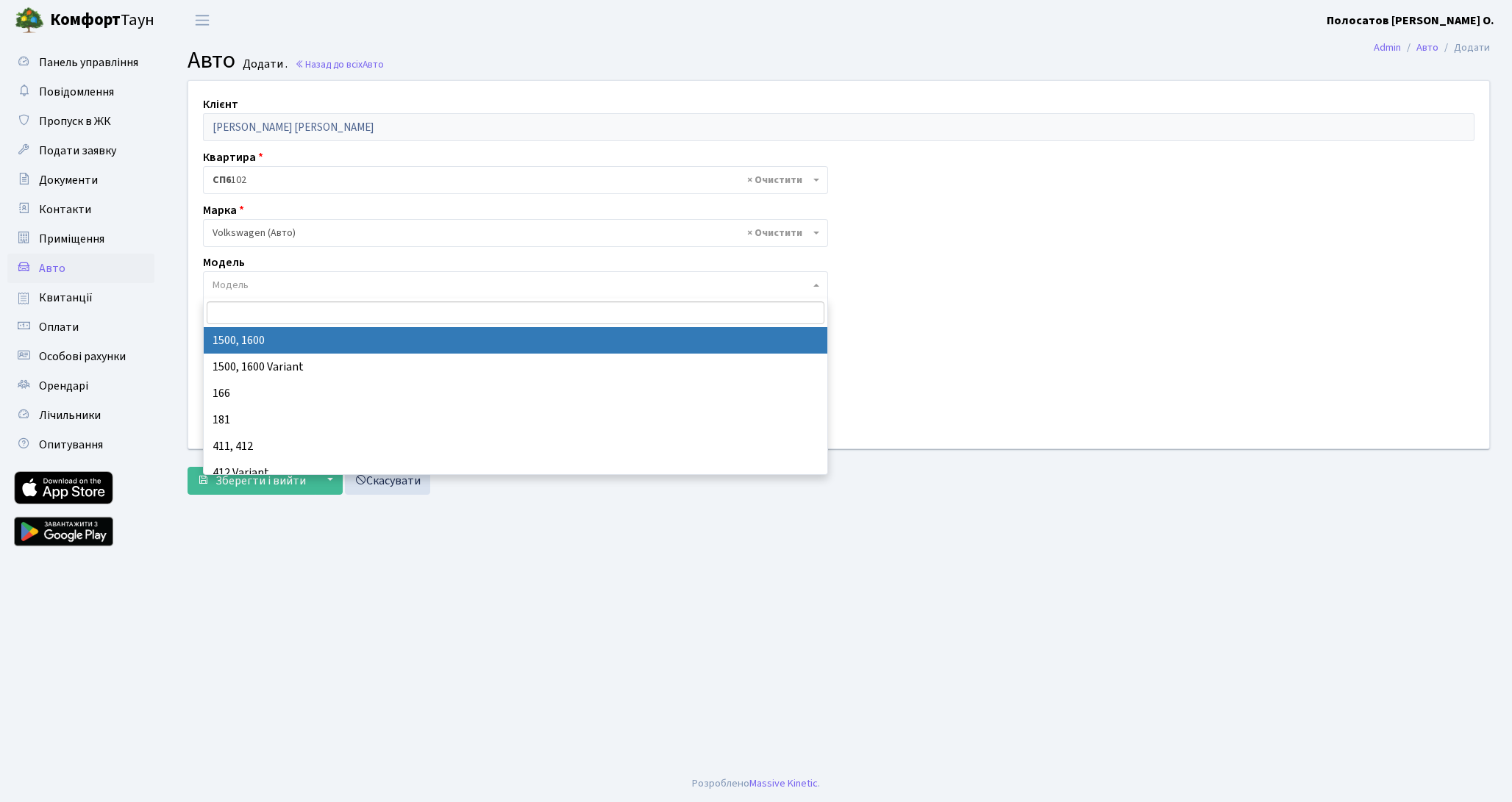
click at [1021, 266] on div "Клієнт Полосатов Андрій Олександрович Квартира - <b>СП6</b>&nbsp;&nbsp;&nbsp;10…" at bounding box center [838, 264] width 1323 height 367
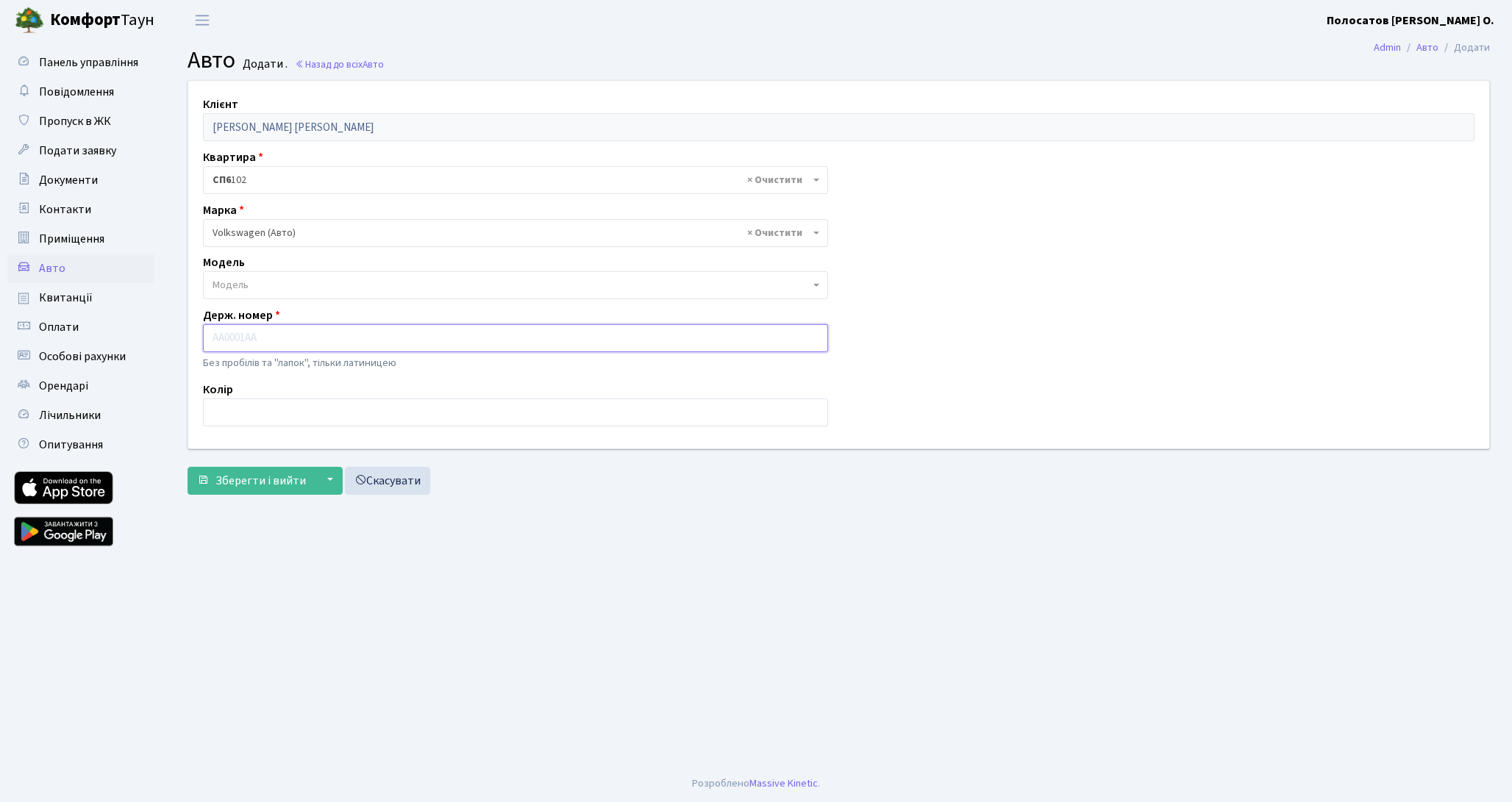
click at [248, 338] on input "text" at bounding box center [516, 338] width 625 height 28
type input "AI6446KA"
click at [245, 475] on span "Зберегти і вийти" at bounding box center [260, 480] width 90 height 16
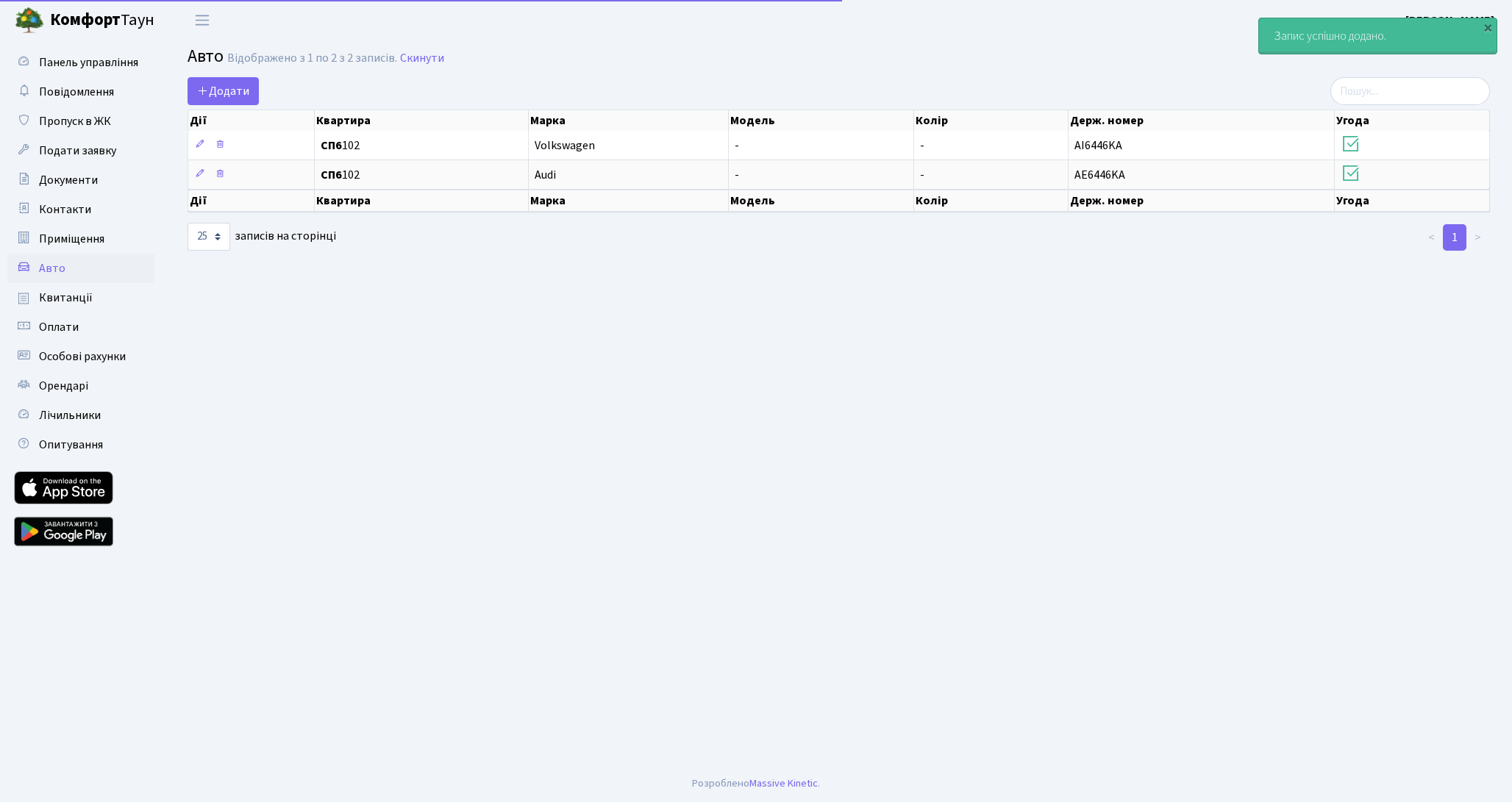
select select "25"
click at [1487, 28] on div "×" at bounding box center [1488, 27] width 15 height 15
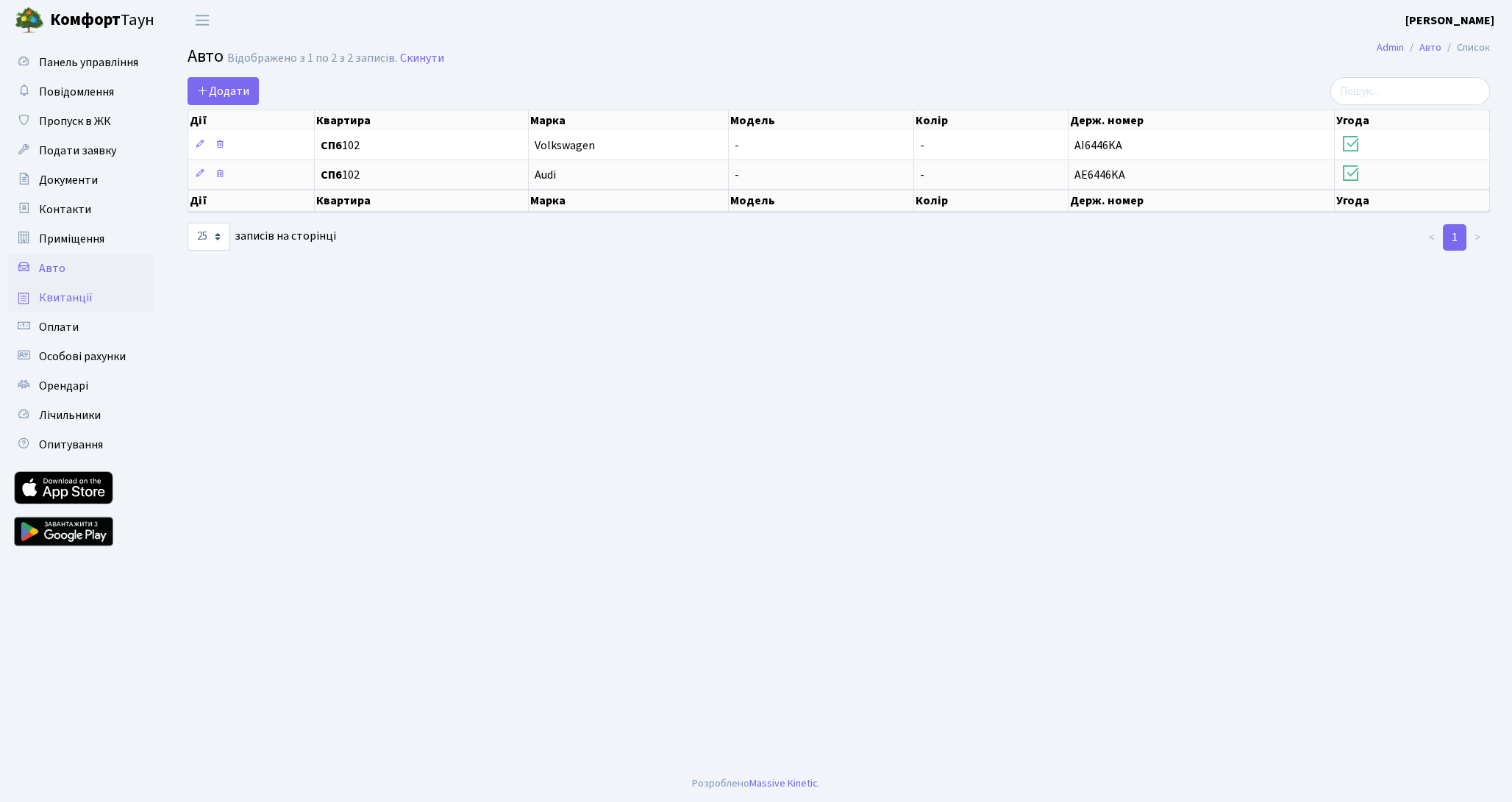
click at [68, 292] on span "Квитанції" at bounding box center [65, 297] width 53 height 16
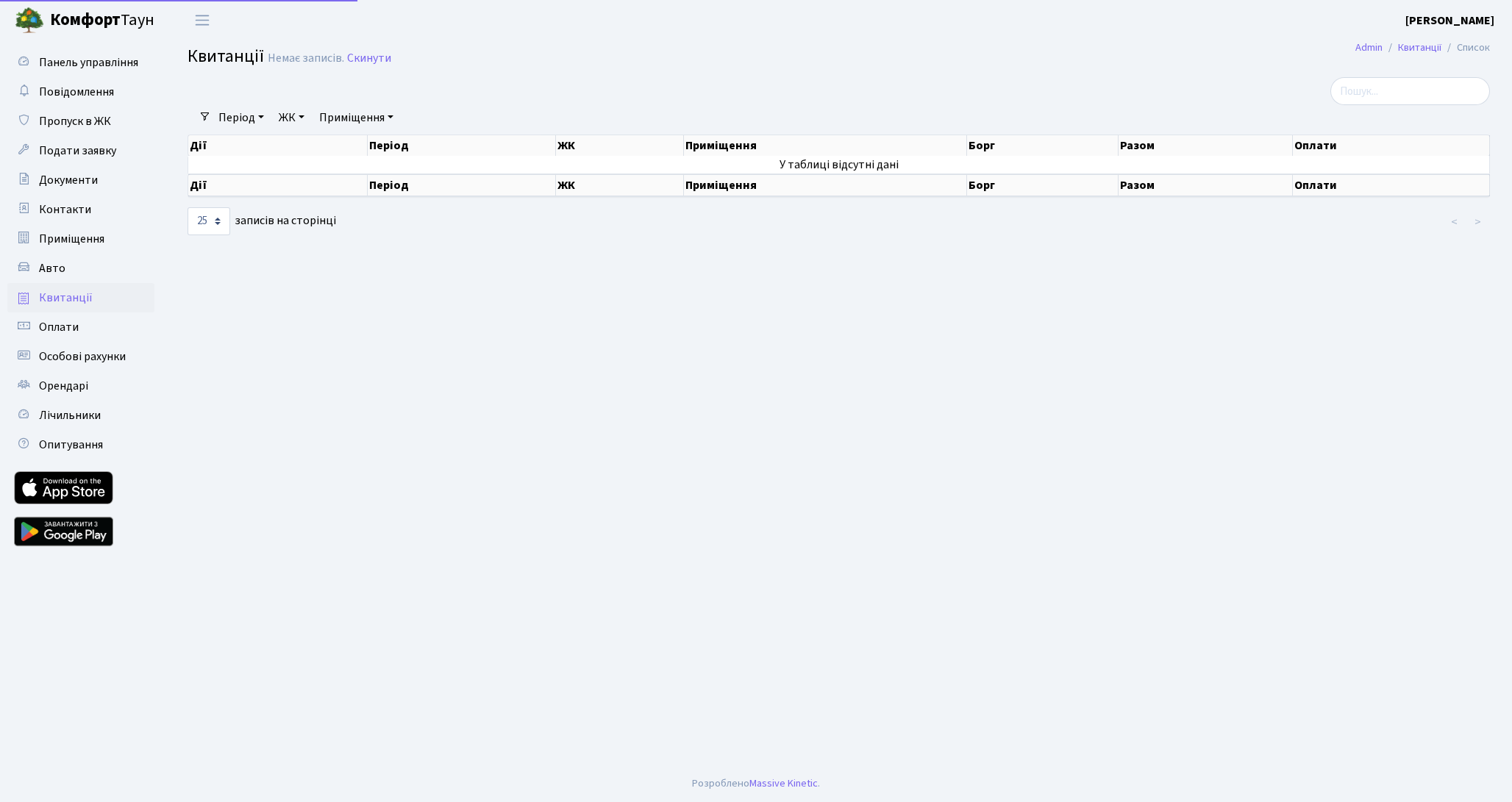
select select "25"
click at [78, 327] on link "Оплати" at bounding box center [81, 327] width 147 height 29
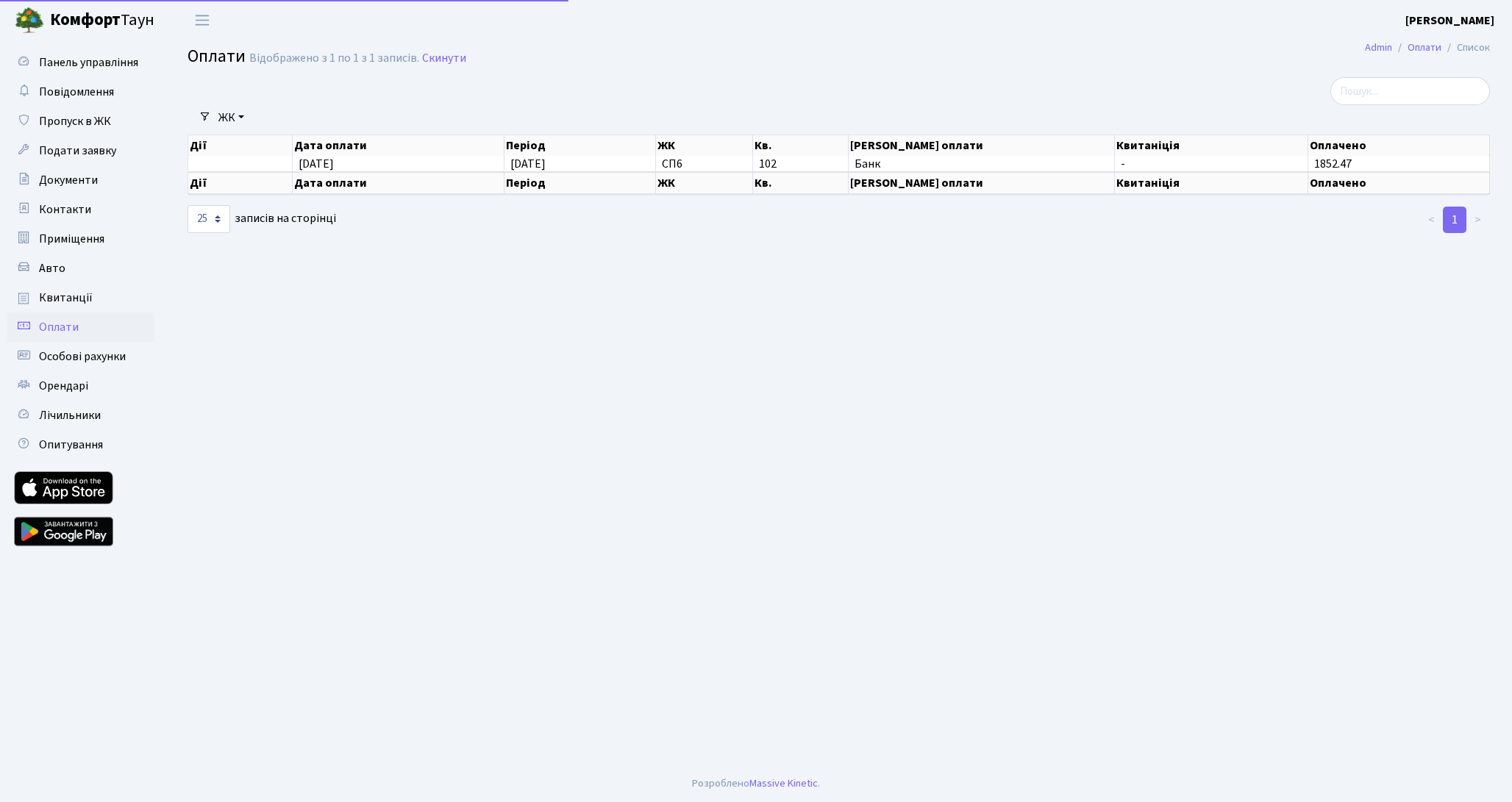
select select "25"
click at [281, 795] on footer "Розроблено Massive Kinetic ." at bounding box center [756, 783] width 1512 height 37
click at [81, 357] on span "Особові рахунки" at bounding box center [82, 356] width 87 height 16
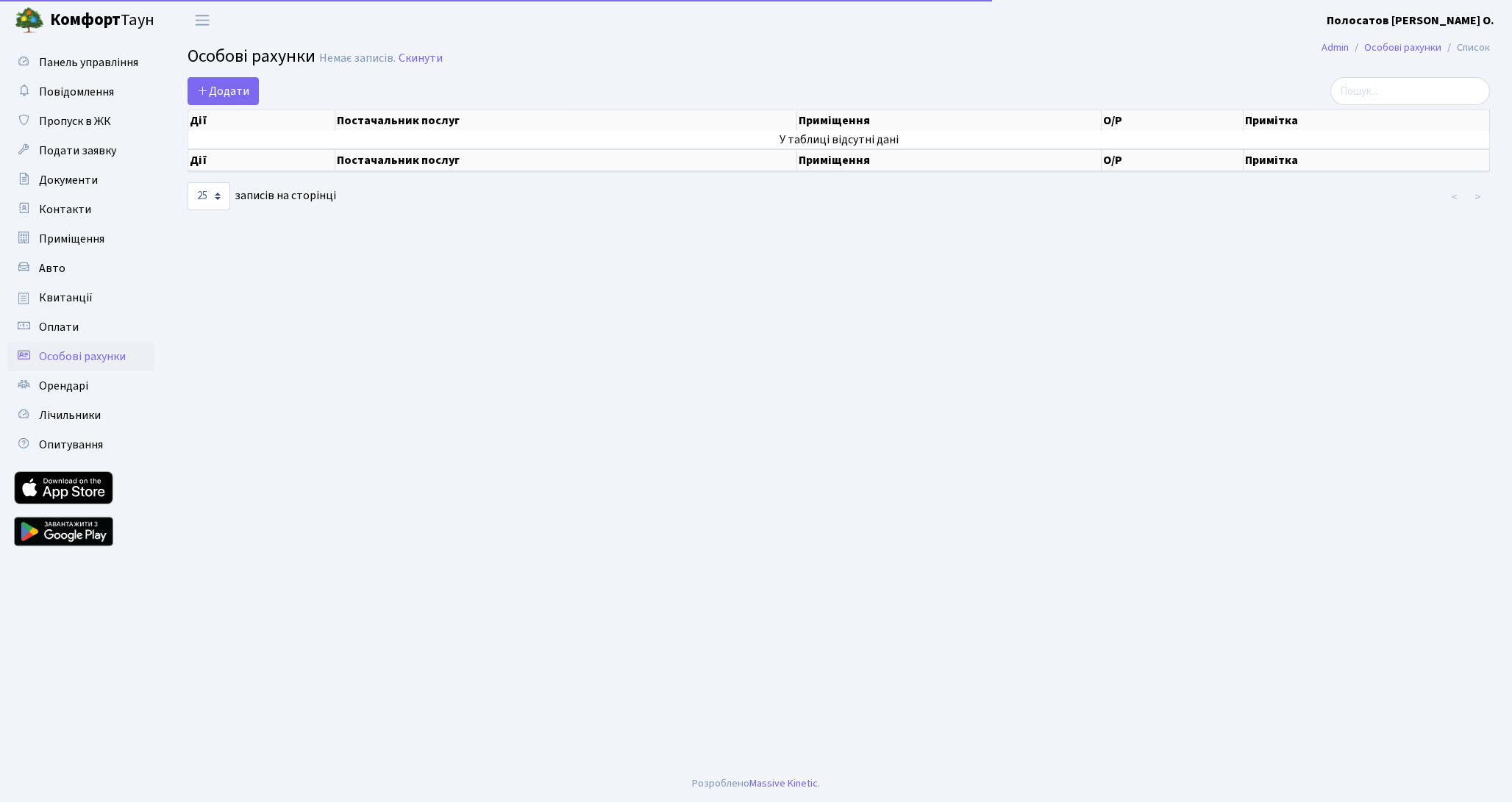
select select "25"
click at [228, 90] on span "Додати" at bounding box center [223, 90] width 52 height 16
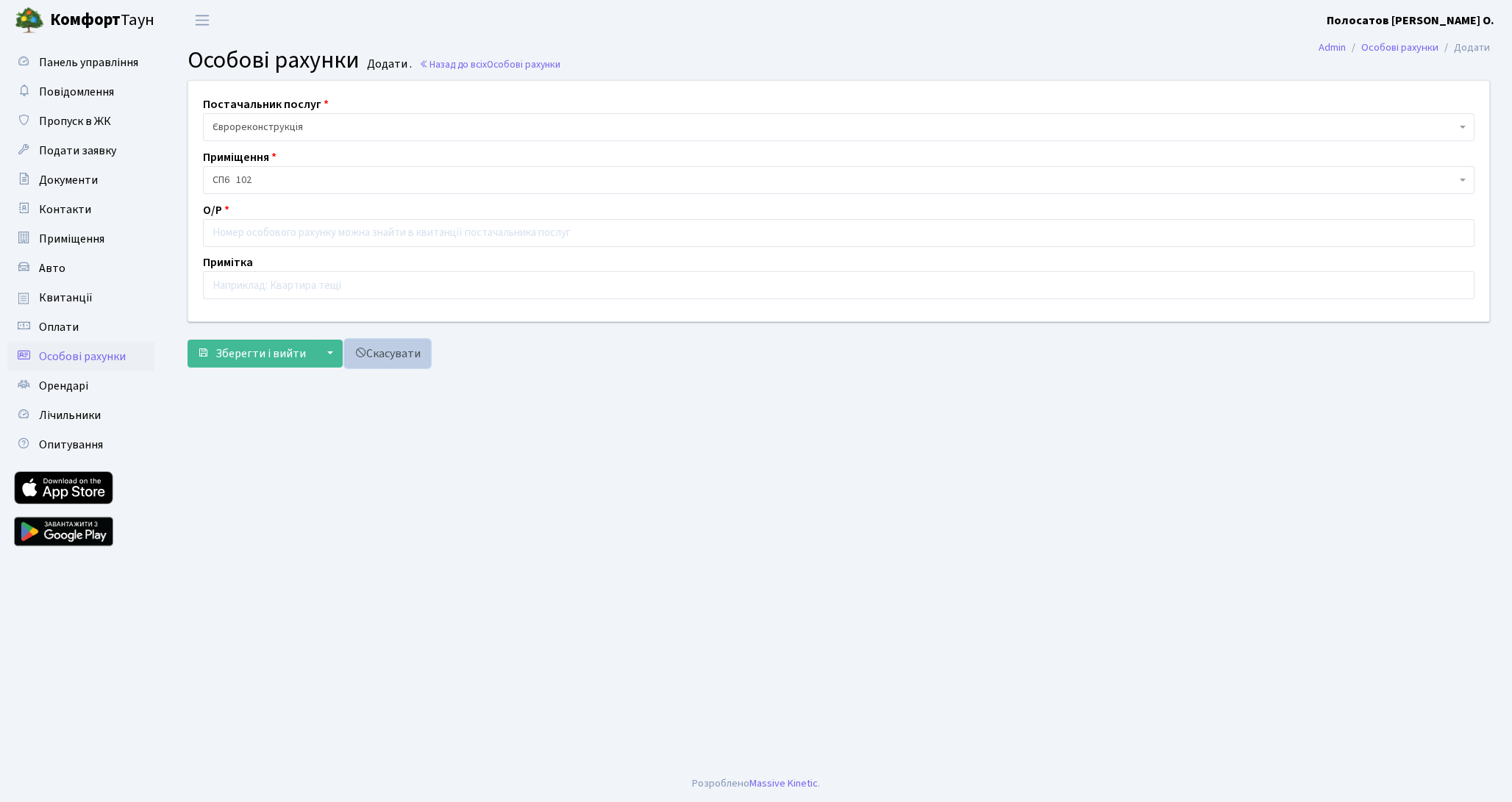
click at [409, 341] on link "Скасувати" at bounding box center [387, 353] width 85 height 28
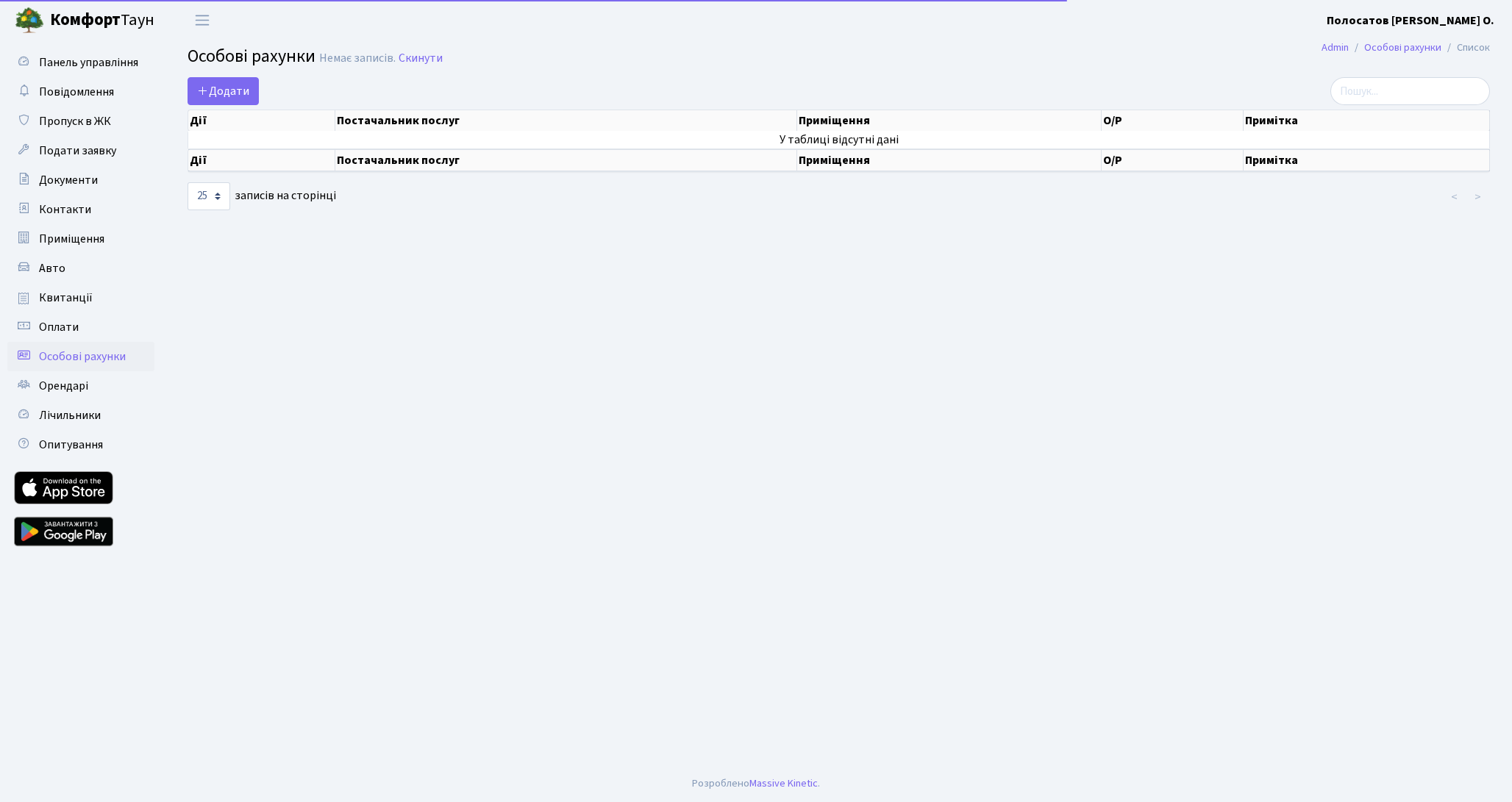
select select "25"
click at [78, 386] on span "Орендарі" at bounding box center [63, 385] width 49 height 16
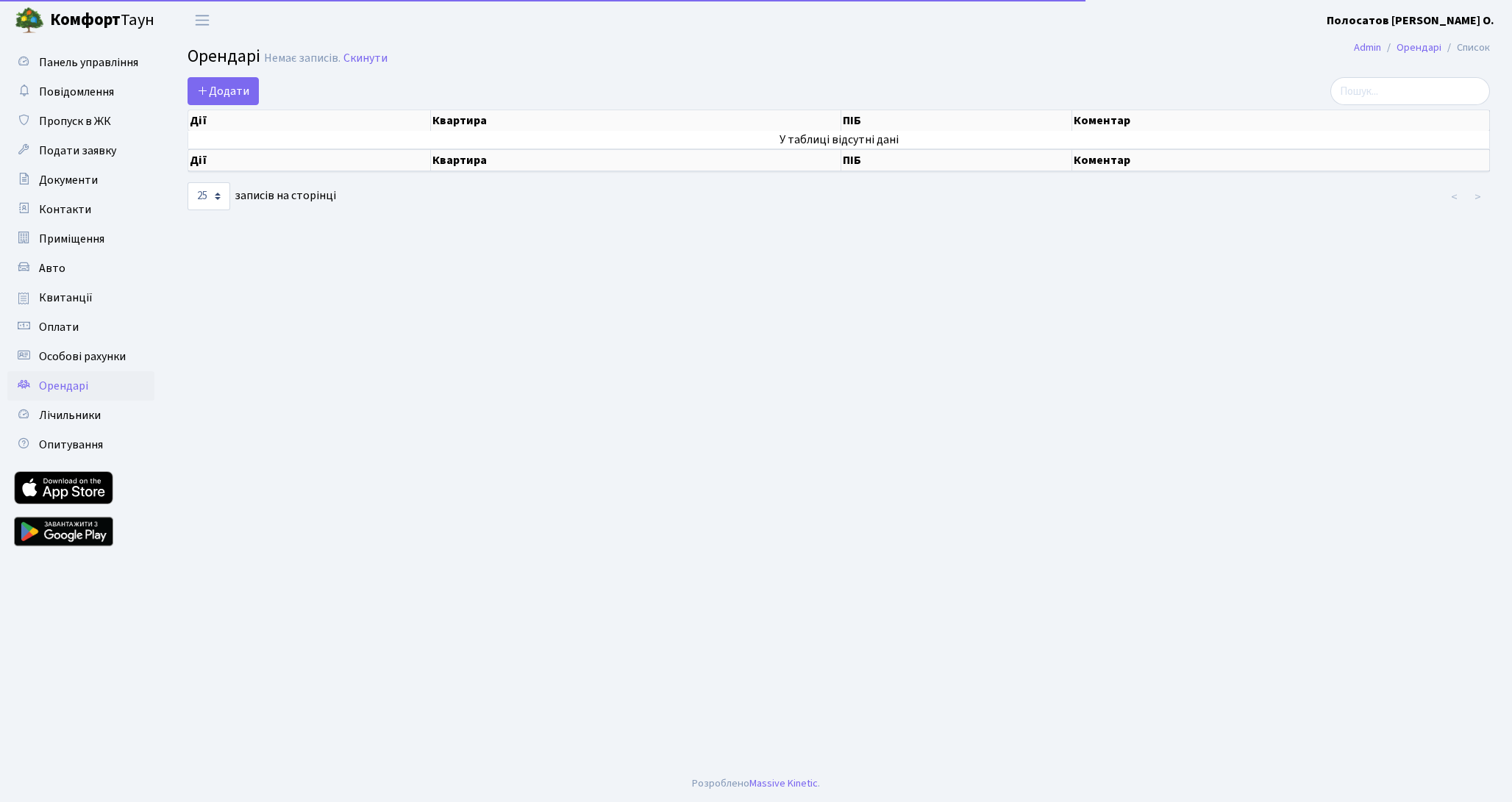
select select "25"
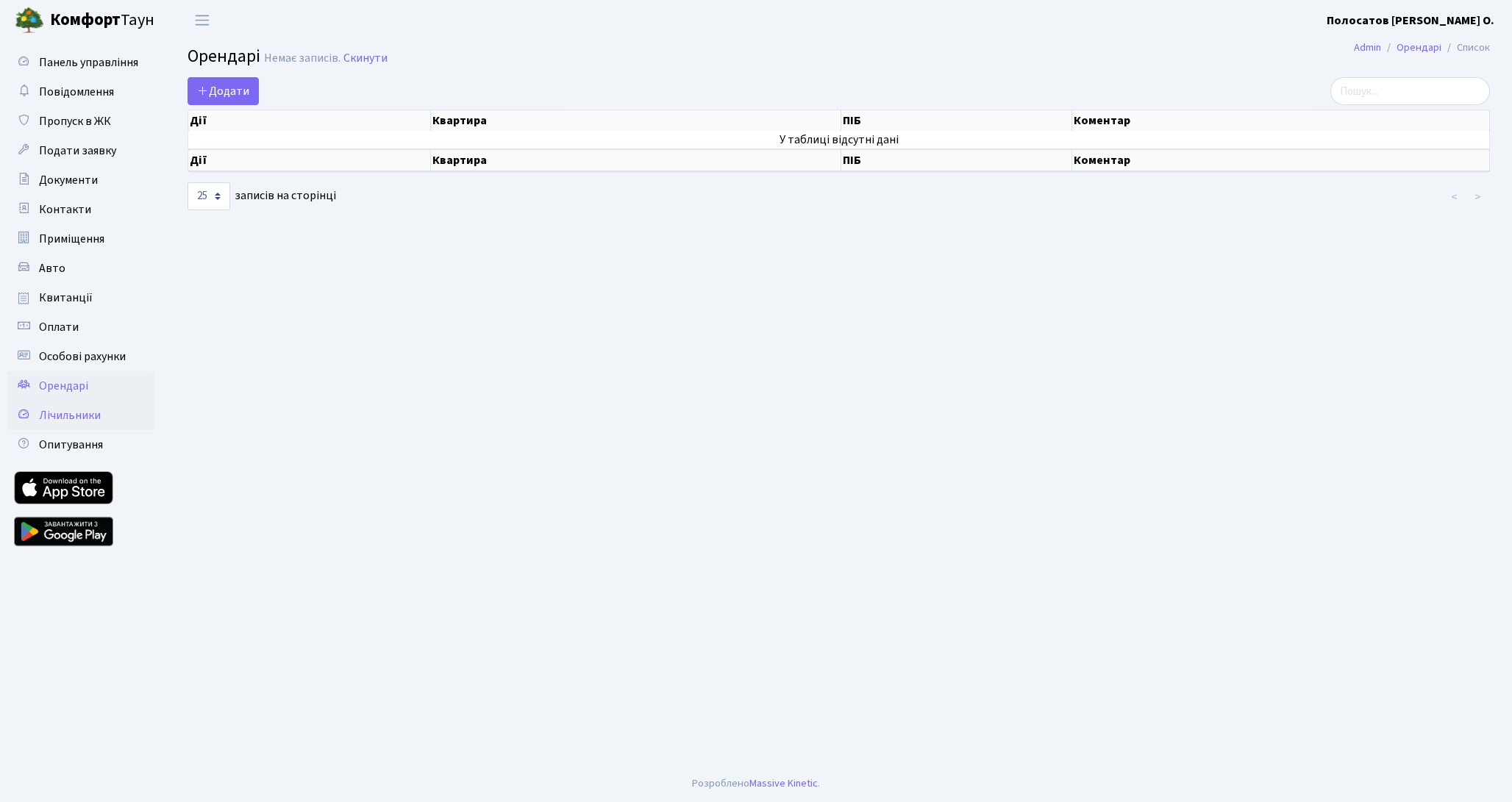
click at [80, 414] on span "Лічильники" at bounding box center [70, 415] width 62 height 16
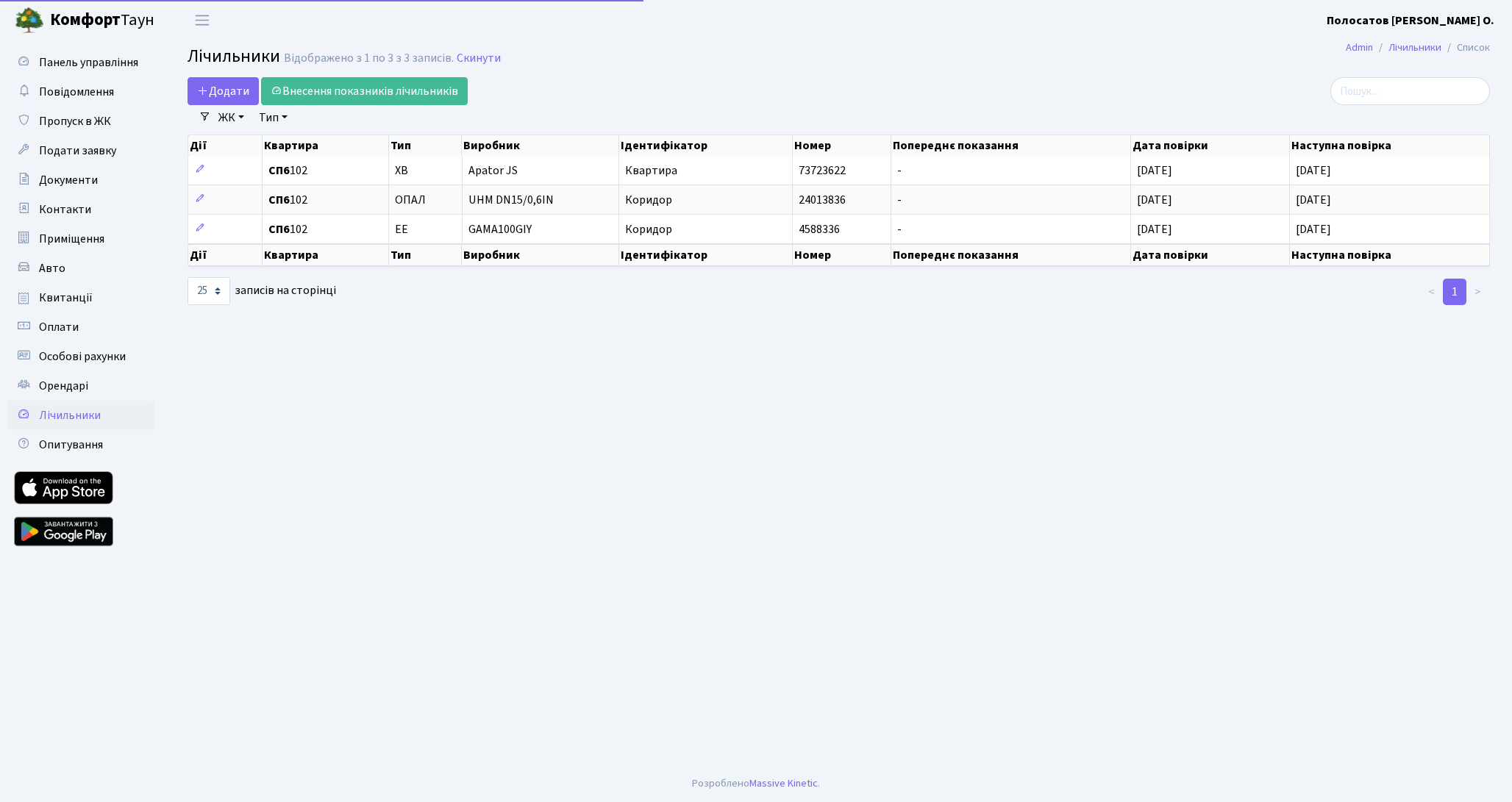
select select "25"
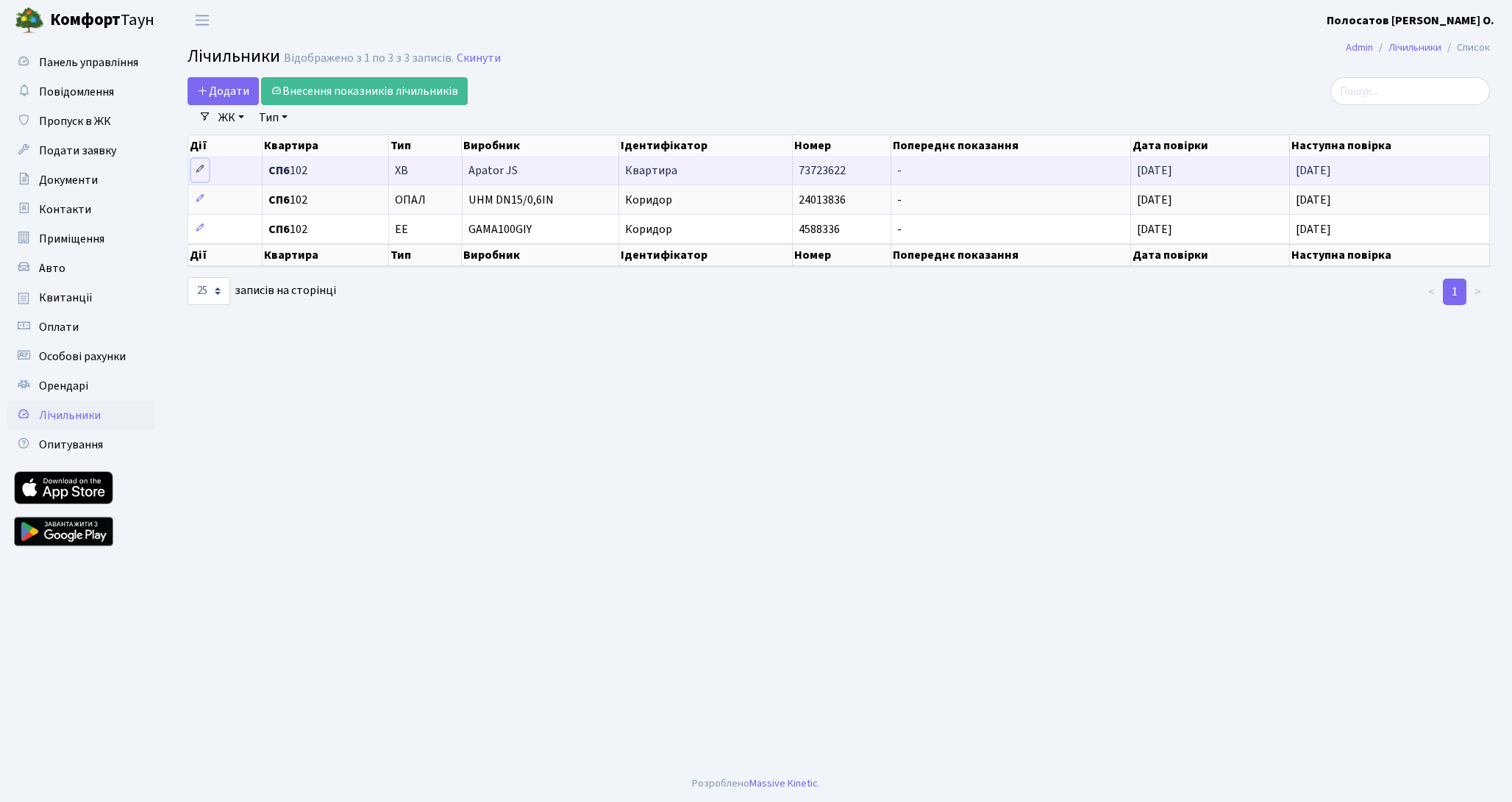
click at [200, 167] on icon at bounding box center [200, 169] width 11 height 11
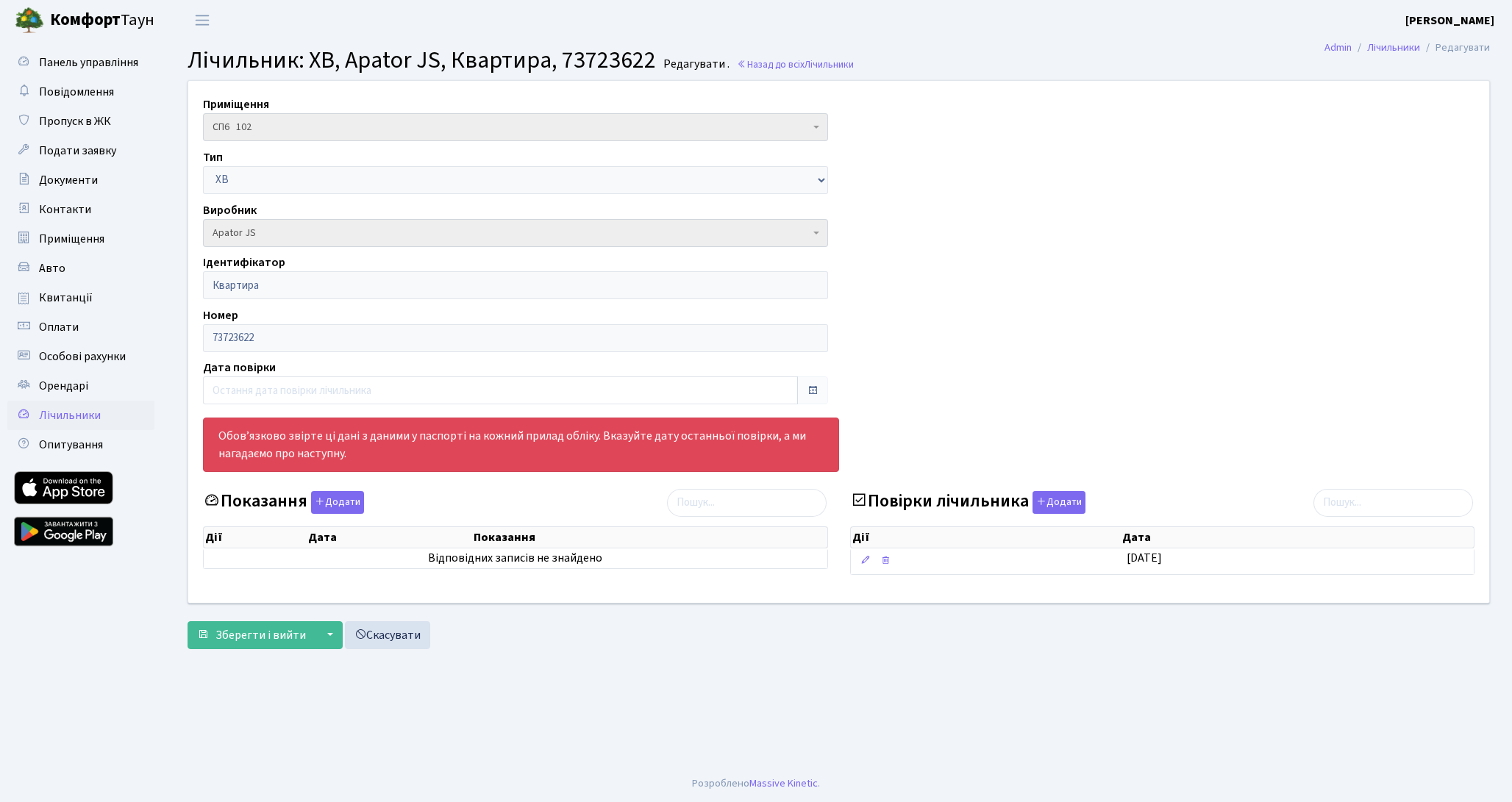
click at [914, 184] on div "Приміщення СП6 102 СП6 102 Тип ГВ ХВ ЕЕ ОПАЛ Виробник - [DATE]-U A S36 146 Gamm…" at bounding box center [838, 342] width 1323 height 522
click at [405, 638] on link "Скасувати" at bounding box center [387, 635] width 85 height 28
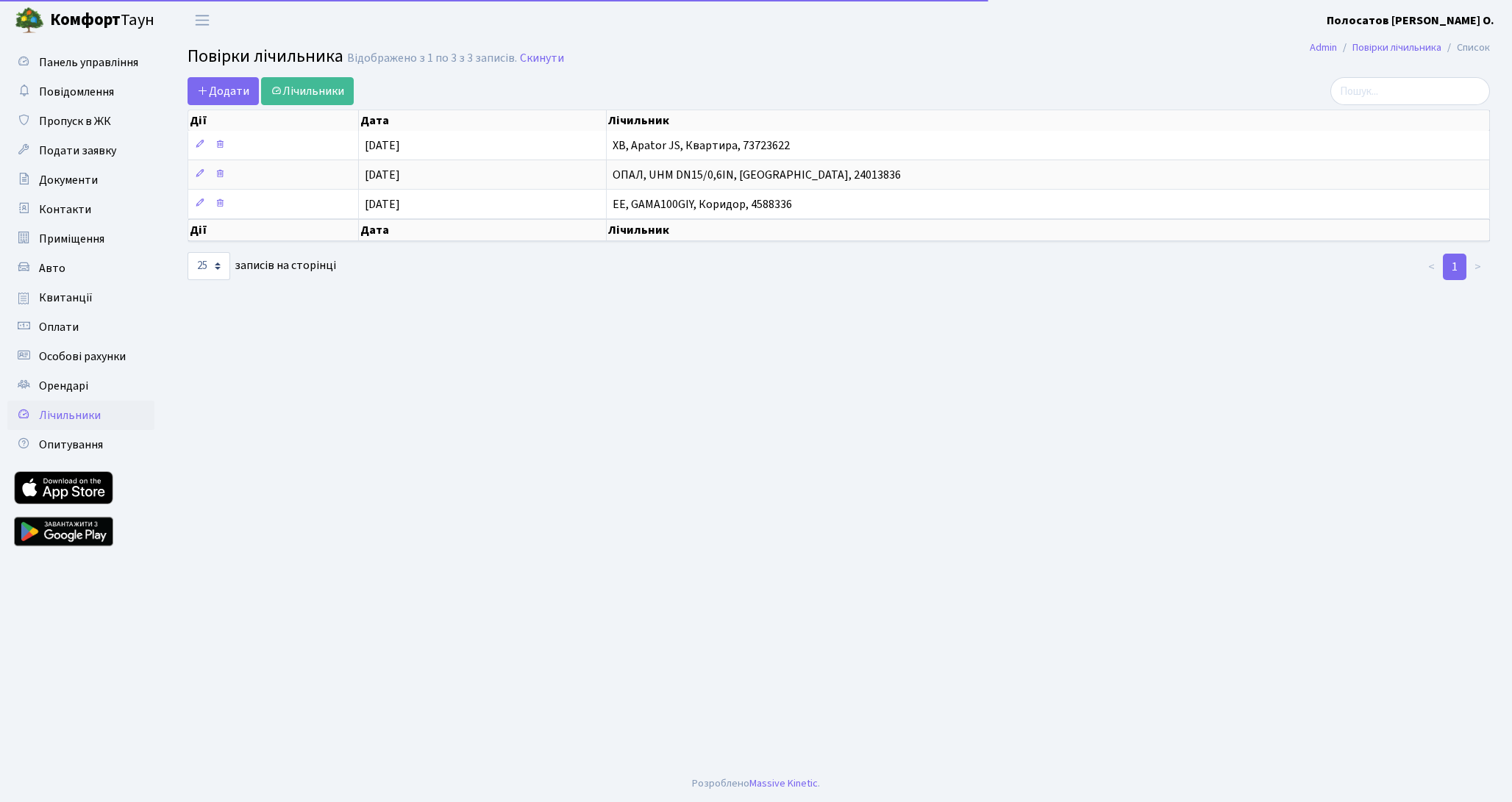
select select "25"
click at [62, 416] on span "Лічильники" at bounding box center [70, 415] width 62 height 16
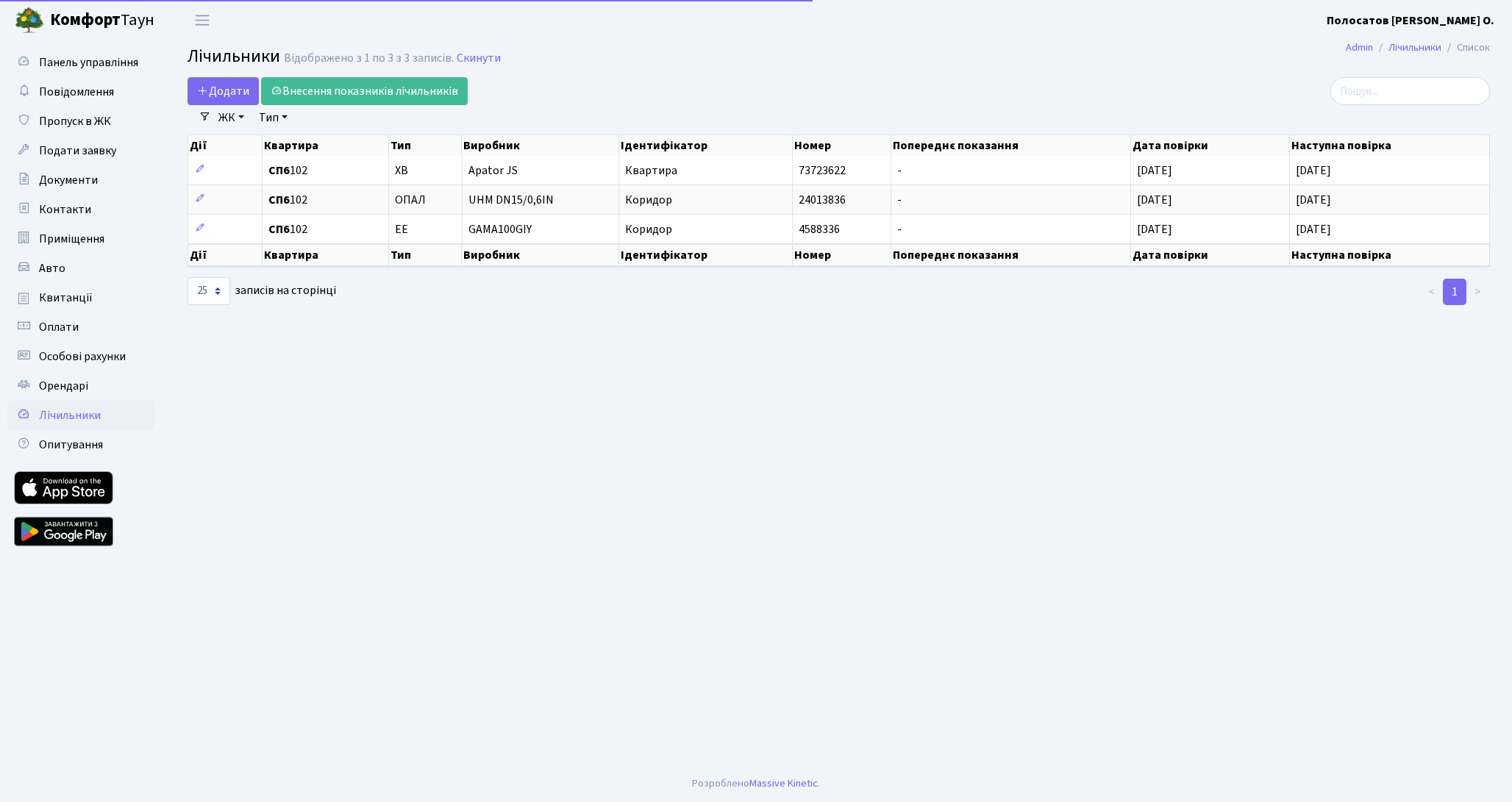
select select "25"
click at [53, 445] on span "Опитування" at bounding box center [71, 444] width 64 height 16
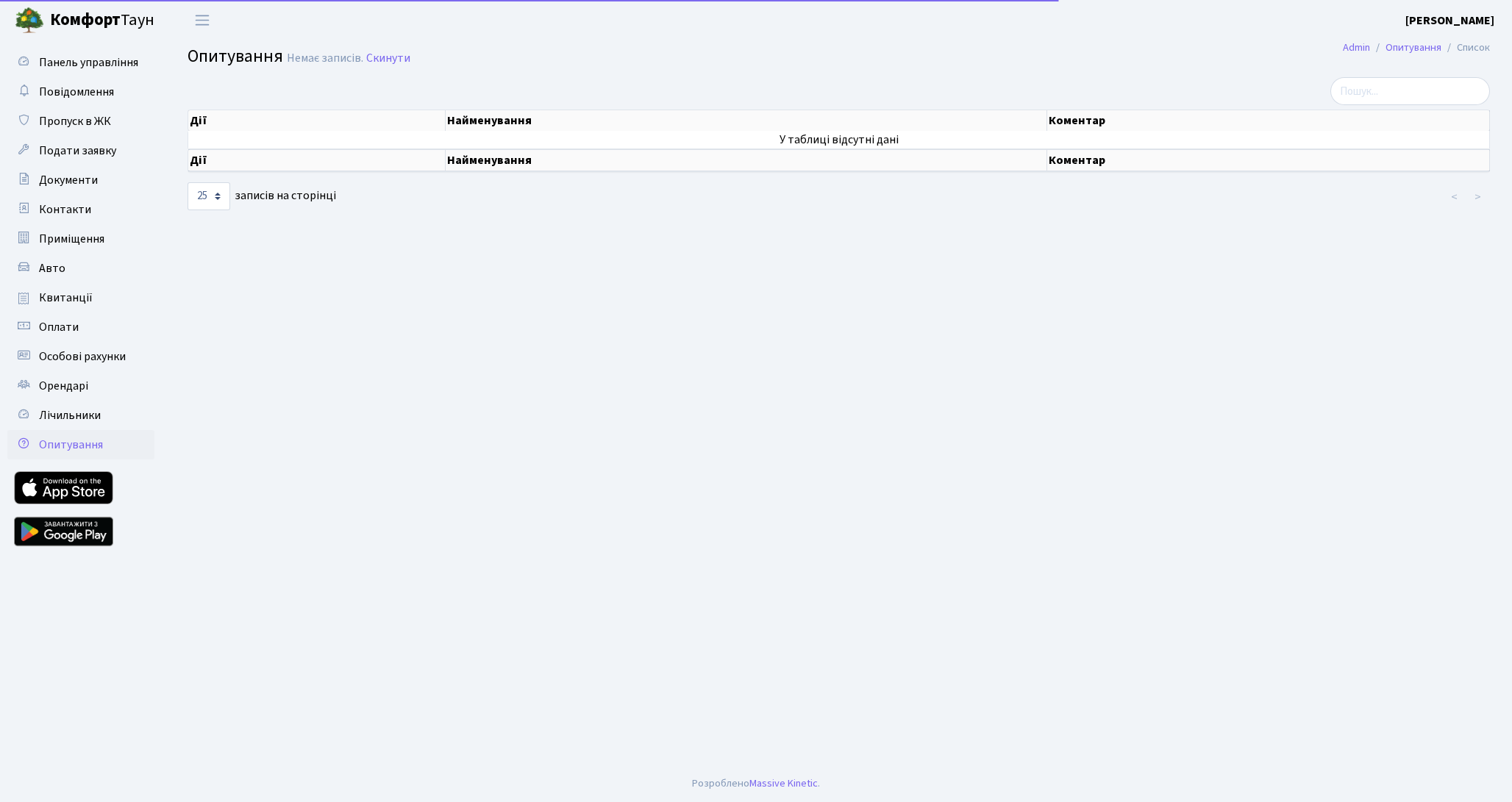
select select "25"
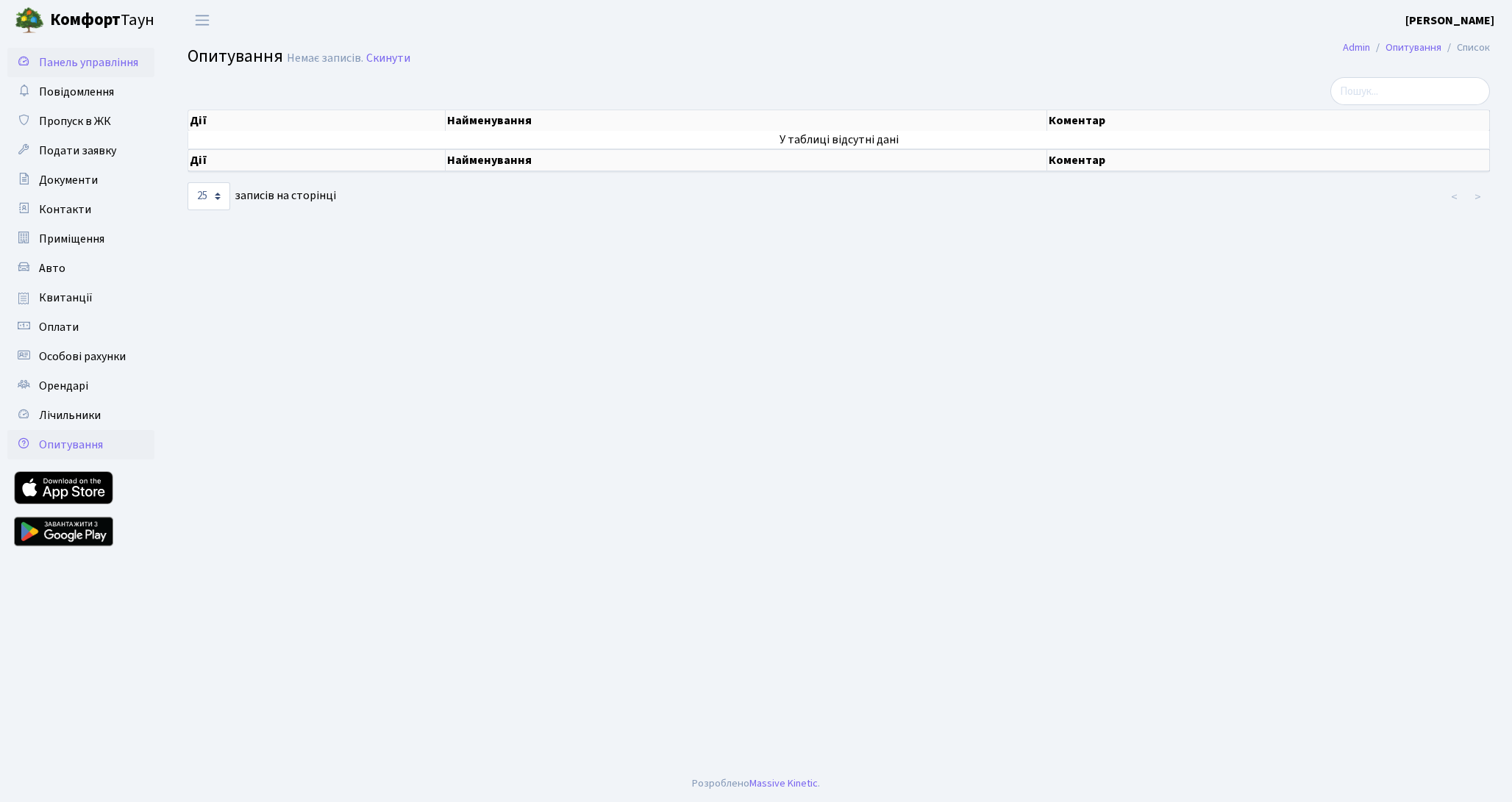
click at [105, 71] on link "Панель управління" at bounding box center [81, 62] width 147 height 29
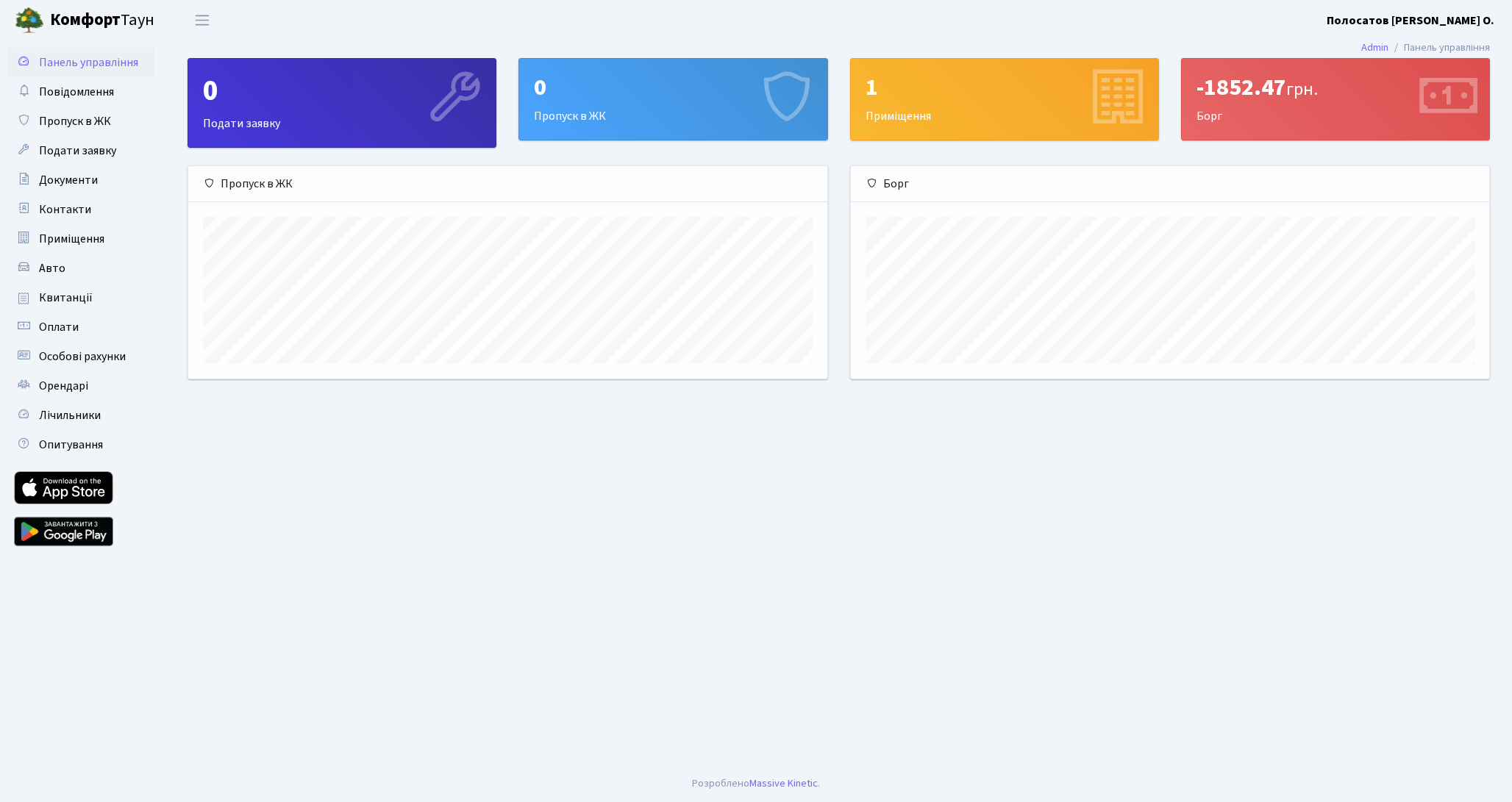
scroll to position [212, 638]
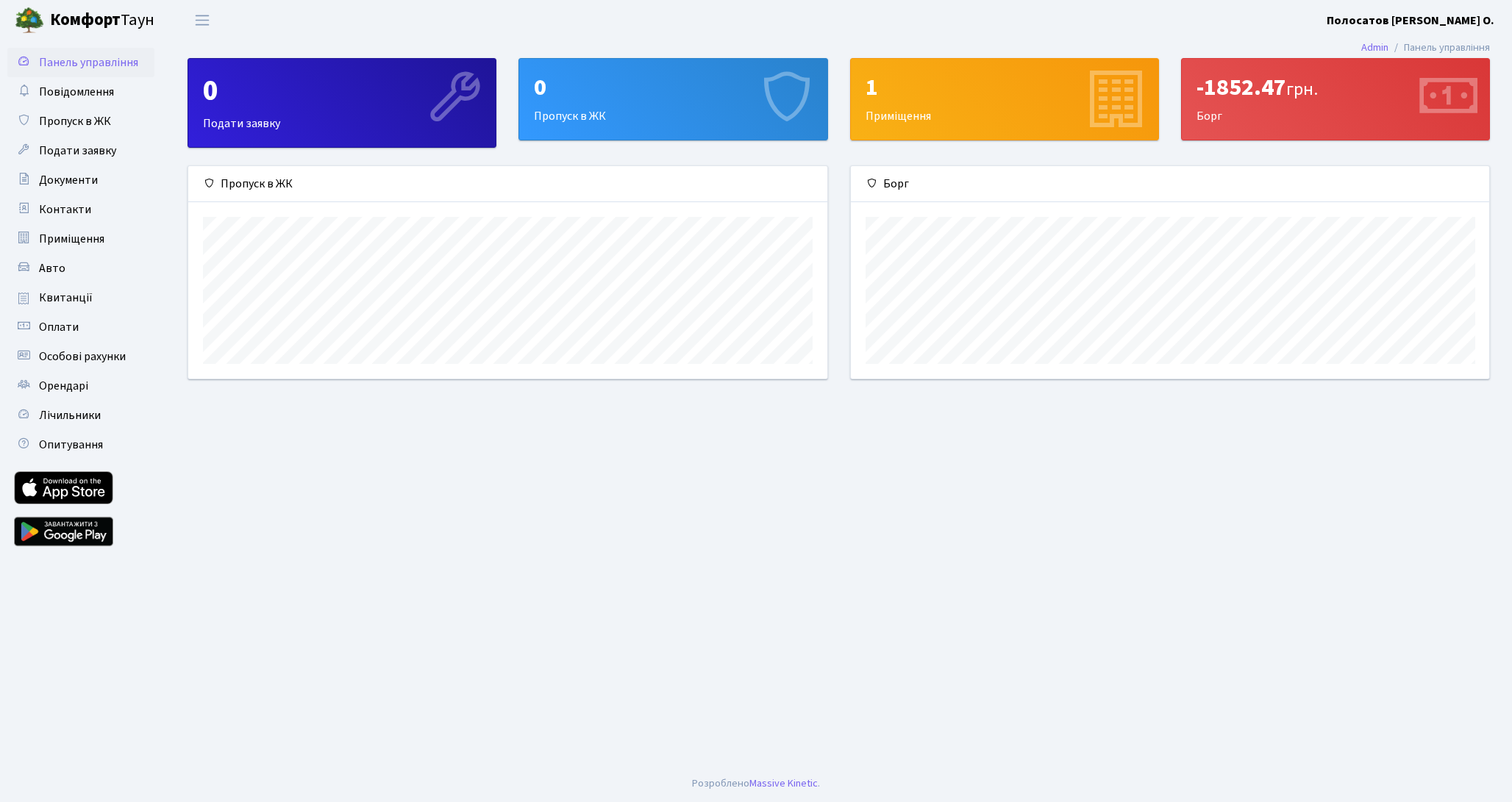
click at [929, 110] on div "1 Приміщення" at bounding box center [1004, 99] width 307 height 81
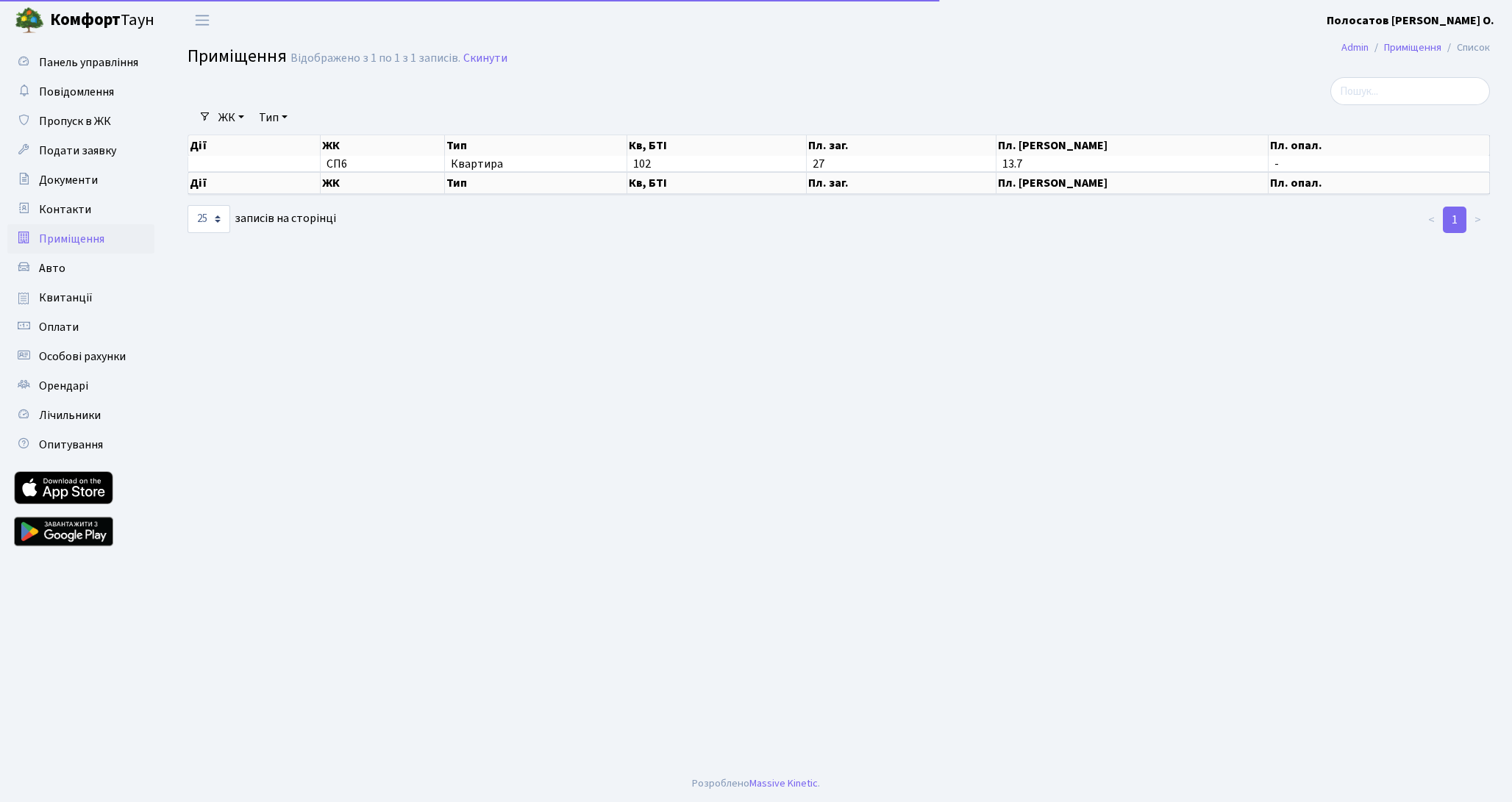
select select "25"
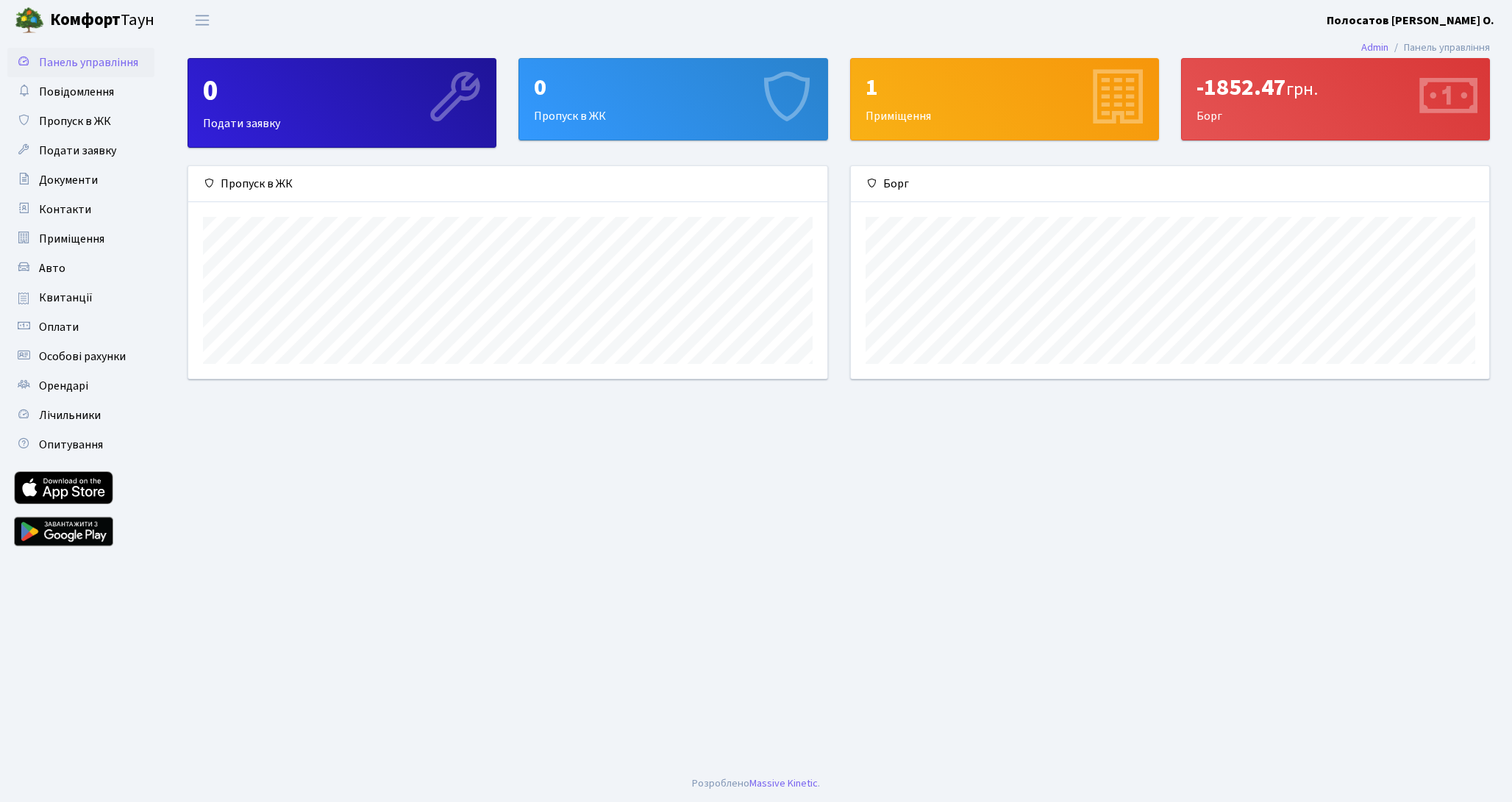
scroll to position [212, 638]
click at [1377, 48] on link "Admin" at bounding box center [1374, 47] width 27 height 16
